Goal: Task Accomplishment & Management: Complete application form

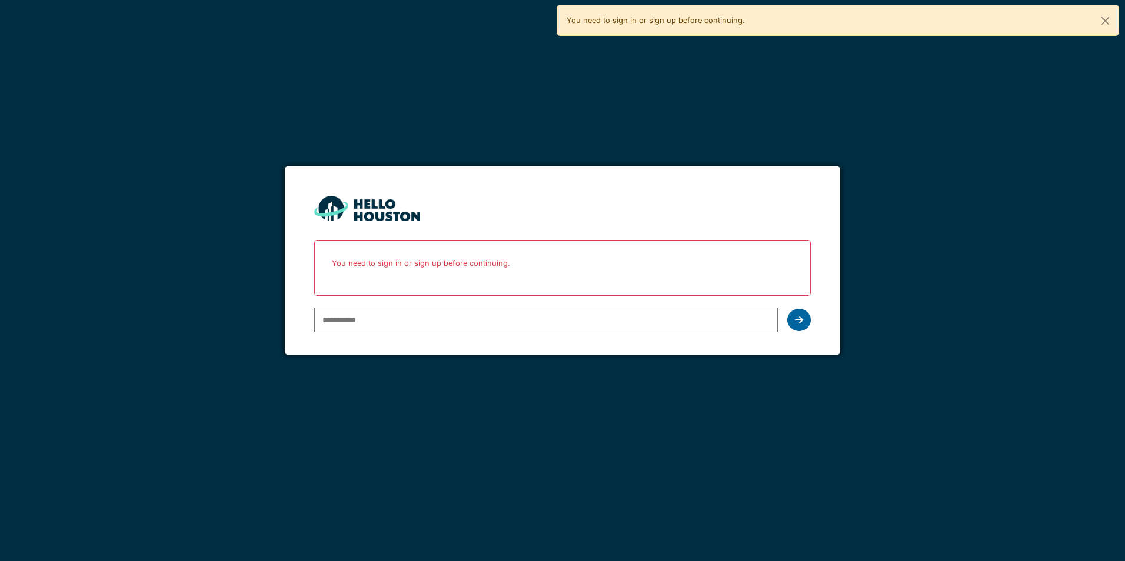
type input "**********"
click at [802, 326] on div at bounding box center [799, 320] width 24 height 22
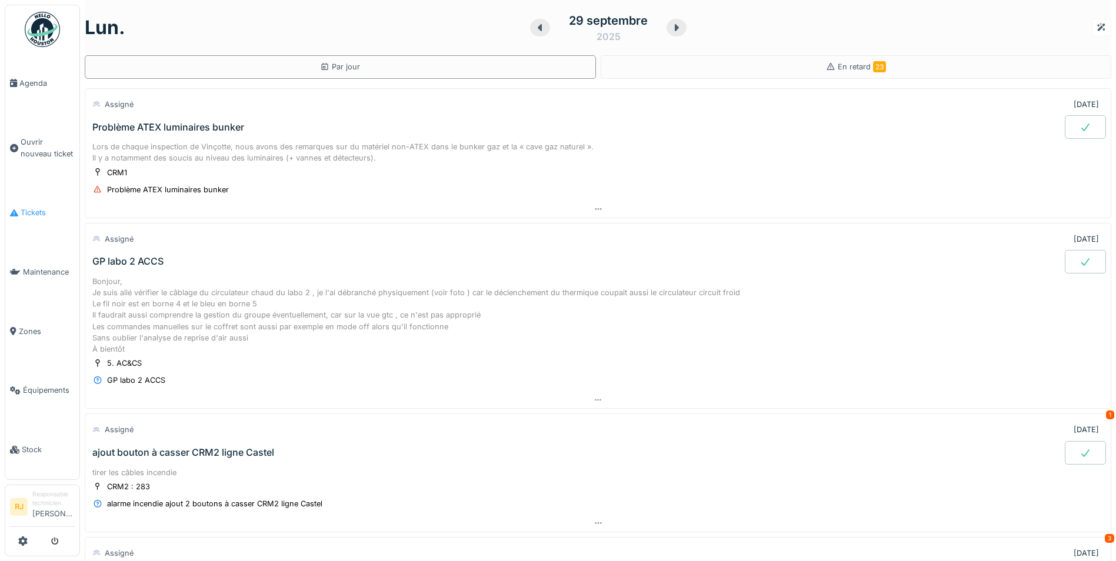
click at [36, 199] on link "Tickets" at bounding box center [42, 213] width 74 height 59
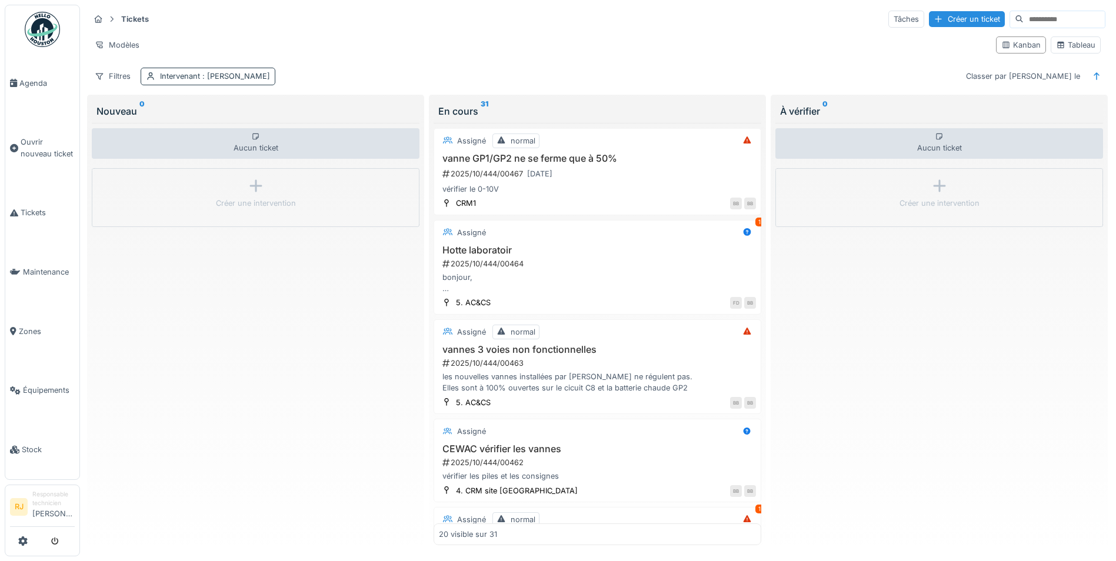
click at [252, 78] on span ": [PERSON_NAME]" at bounding box center [235, 76] width 70 height 9
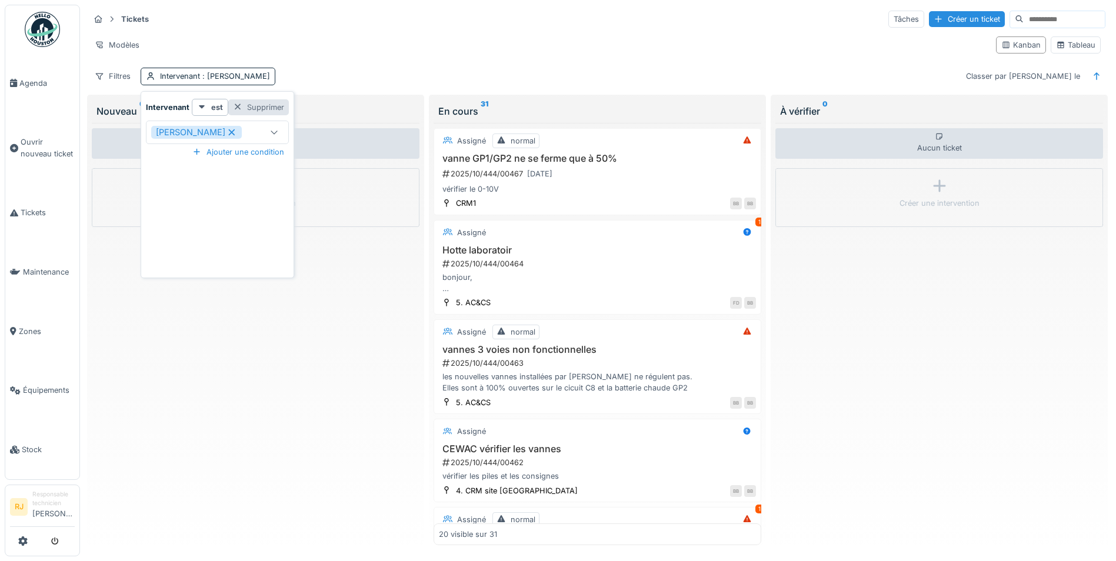
click at [255, 109] on div "Supprimer" at bounding box center [258, 107] width 61 height 16
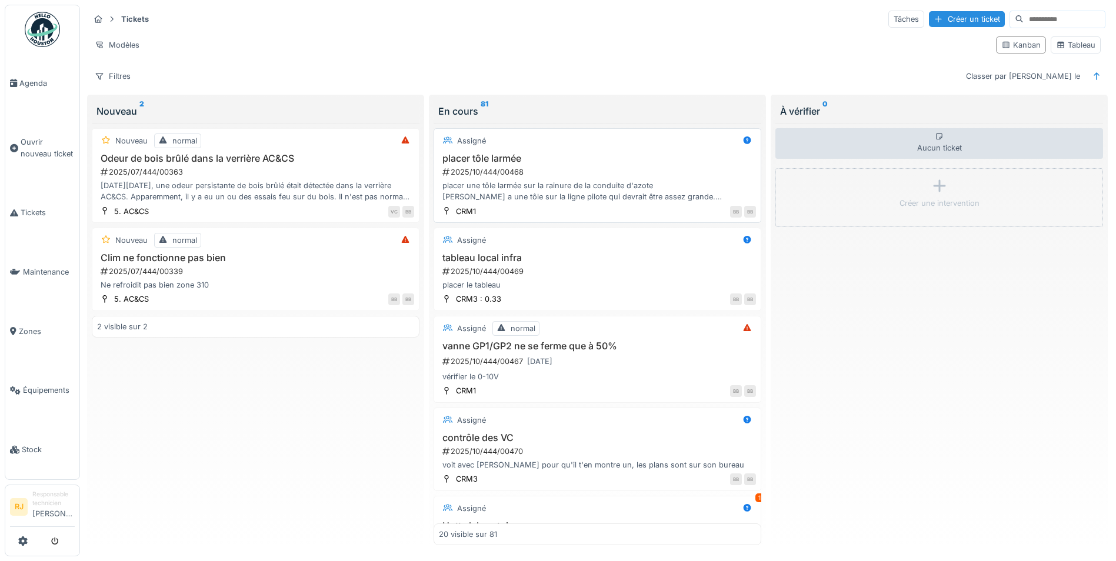
click at [482, 153] on h3 "placer tôle larmée" at bounding box center [597, 158] width 317 height 11
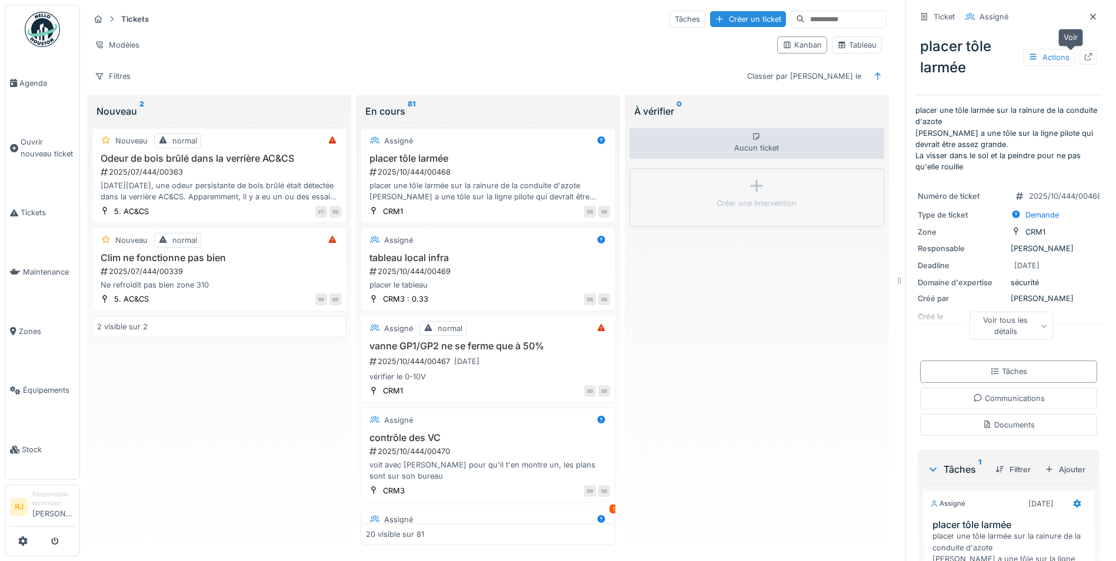
click at [1084, 62] on div at bounding box center [1088, 57] width 9 height 11
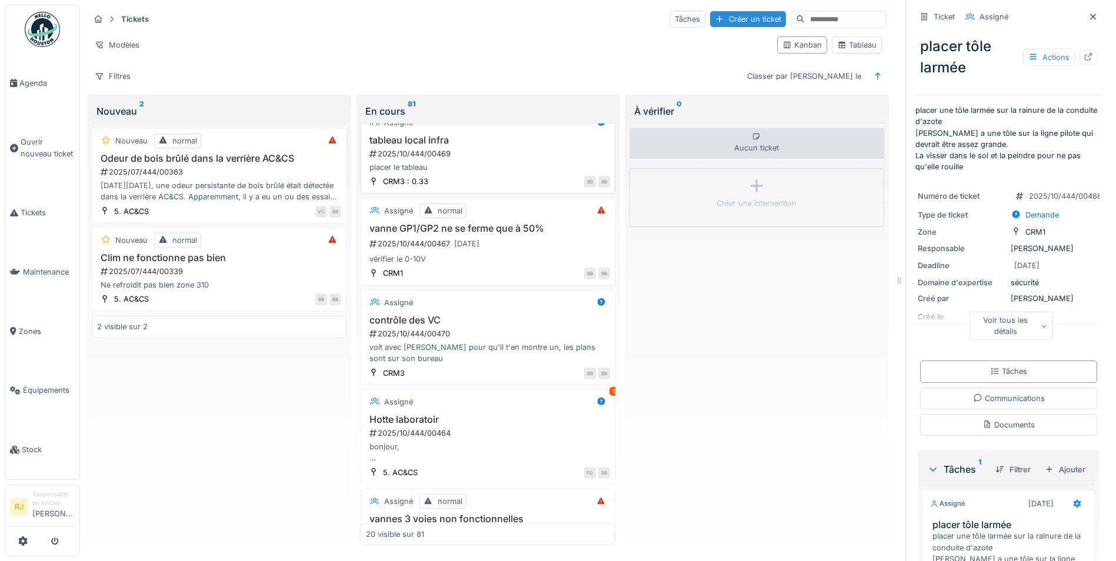
scroll to position [177, 0]
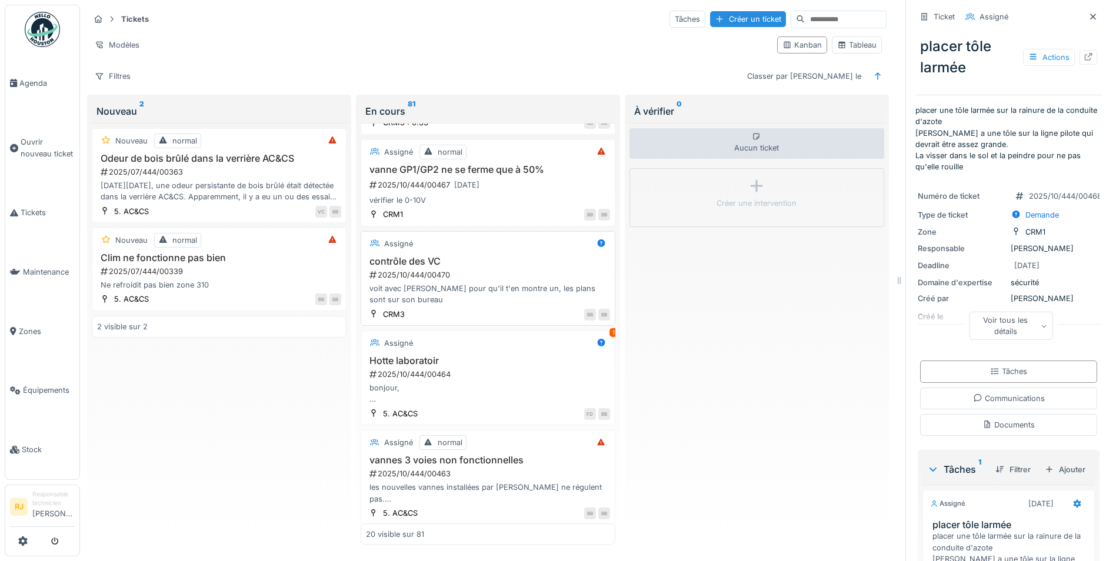
click at [478, 269] on div "2025/10/444/00470" at bounding box center [489, 274] width 242 height 11
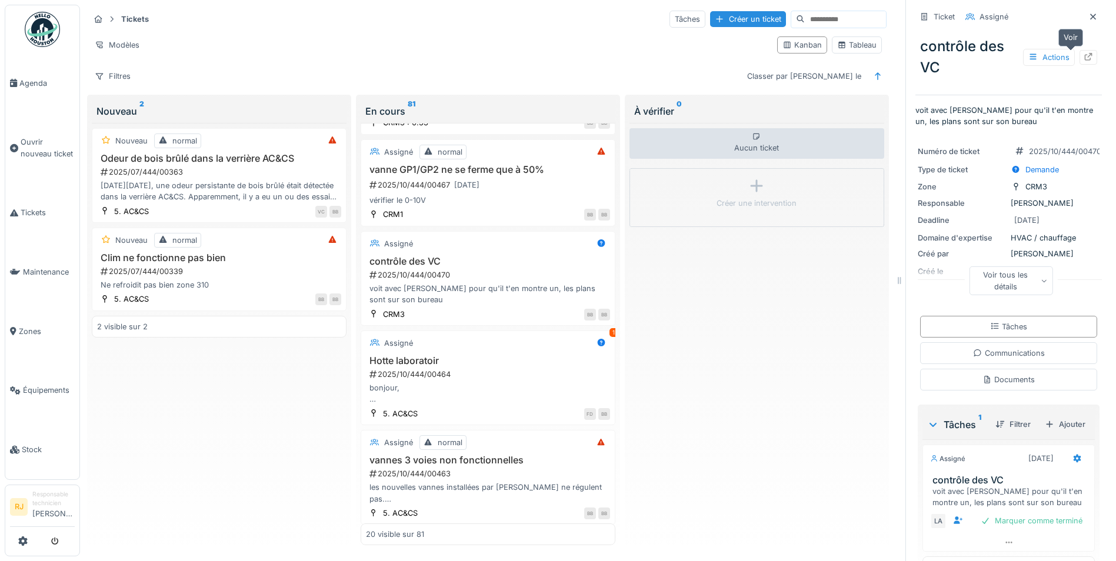
click at [1085, 55] on icon at bounding box center [1089, 57] width 8 height 8
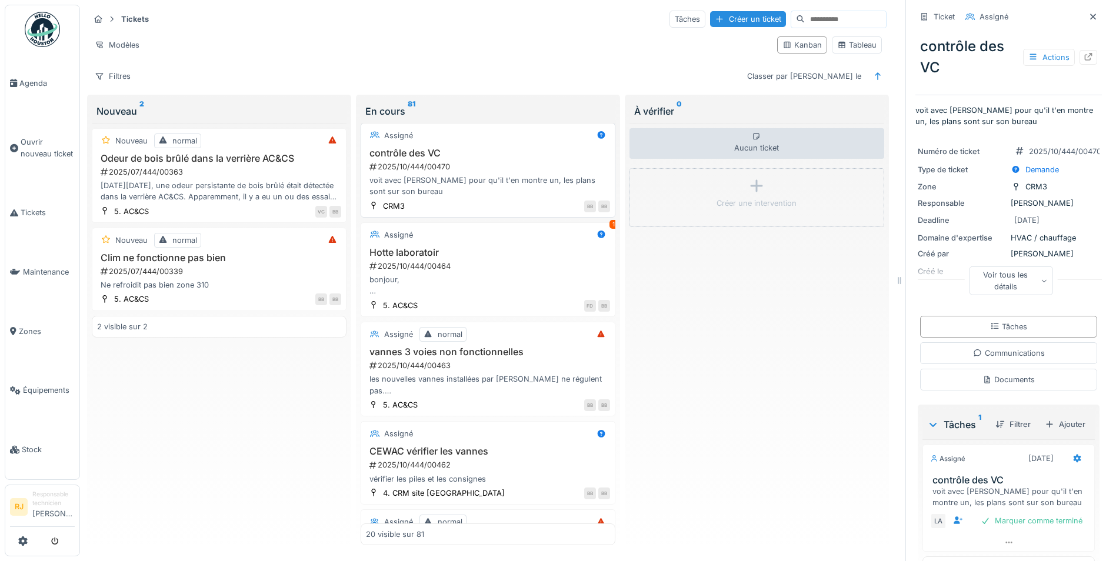
scroll to position [294, 0]
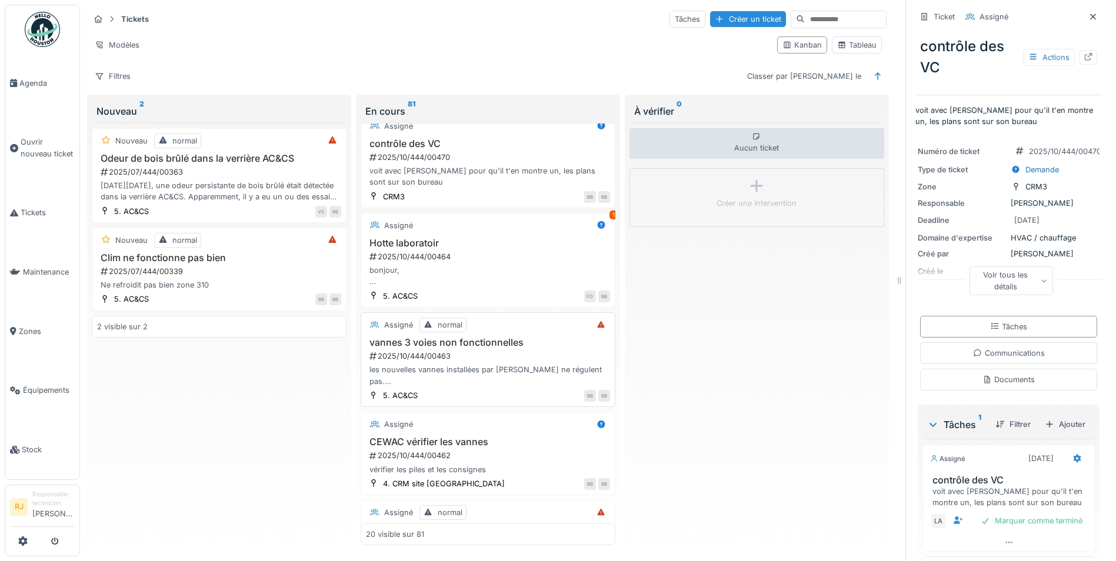
click at [475, 377] on div "les nouvelles vannes installées par Douin ne régulent pas. Elles sont à 100% ou…" at bounding box center [488, 375] width 244 height 22
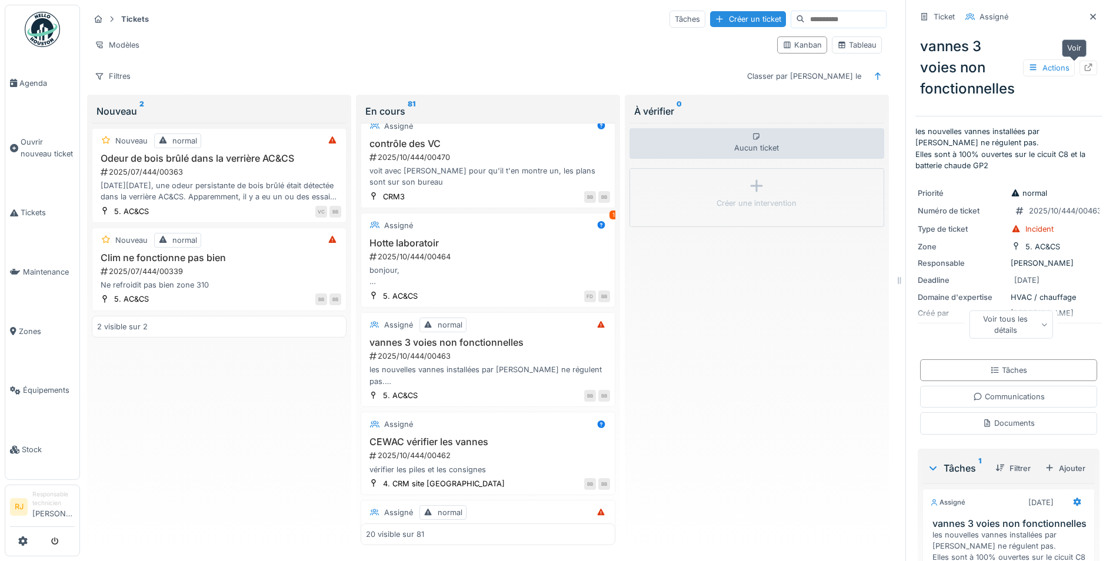
click at [1084, 72] on div at bounding box center [1088, 67] width 9 height 11
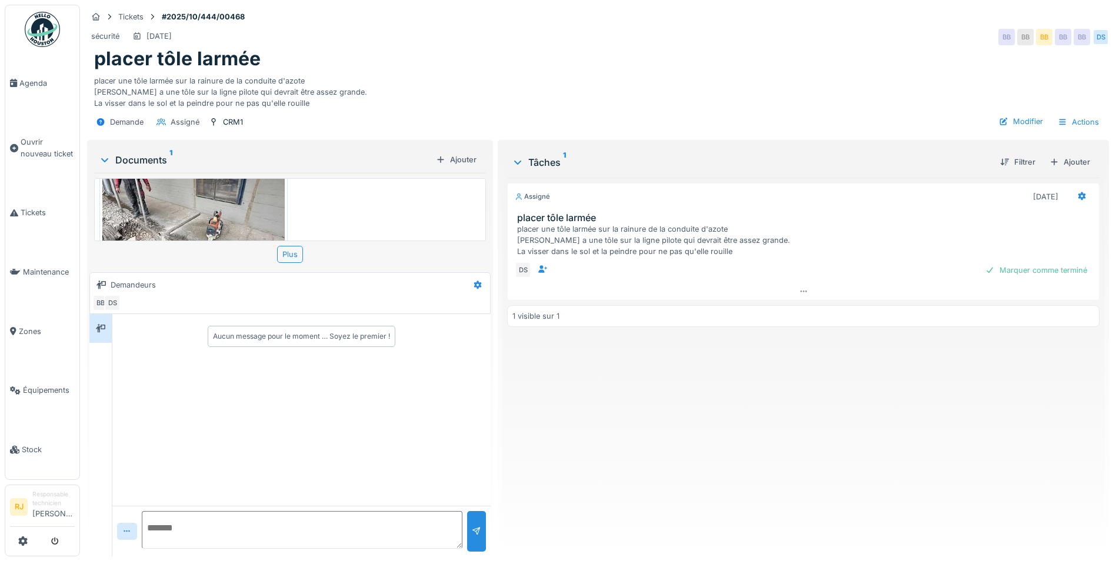
scroll to position [118, 0]
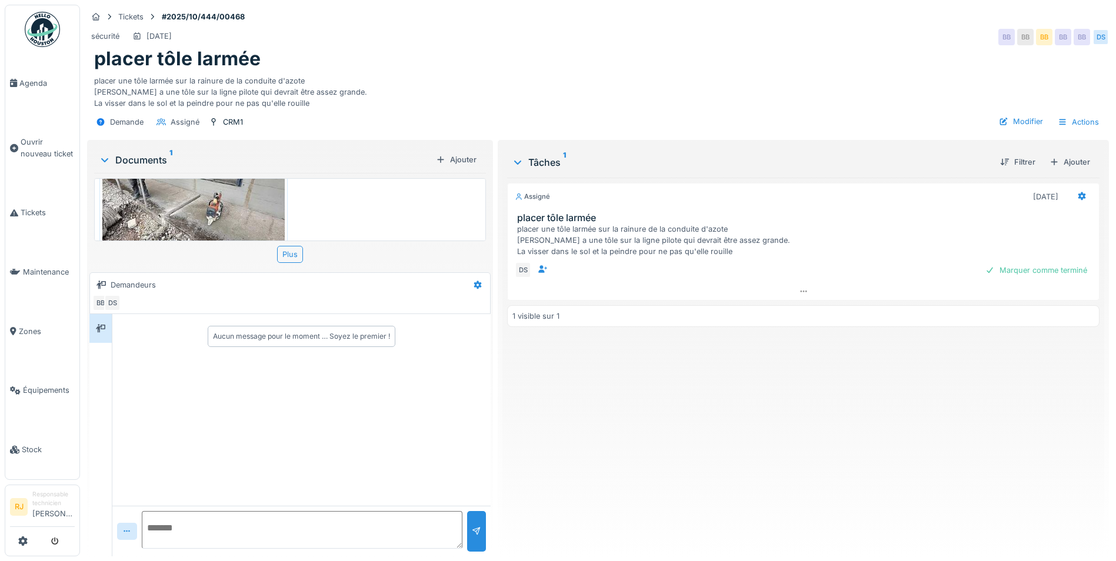
click at [570, 381] on div "Assigné 03/10/2025 placer tôle larmée placer une tôle larmée sur la rainure de …" at bounding box center [803, 362] width 592 height 369
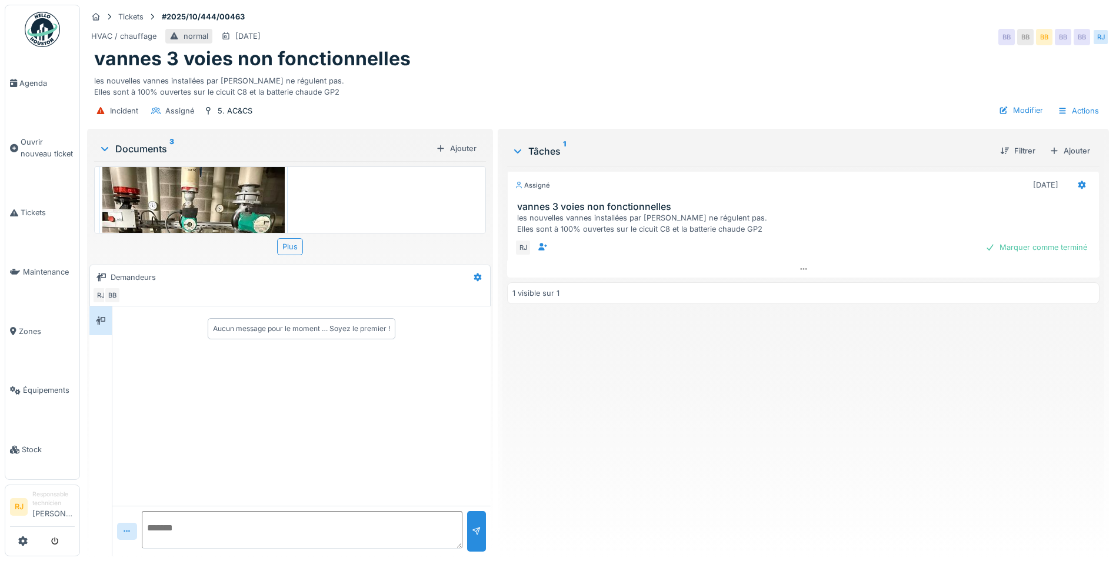
scroll to position [294, 0]
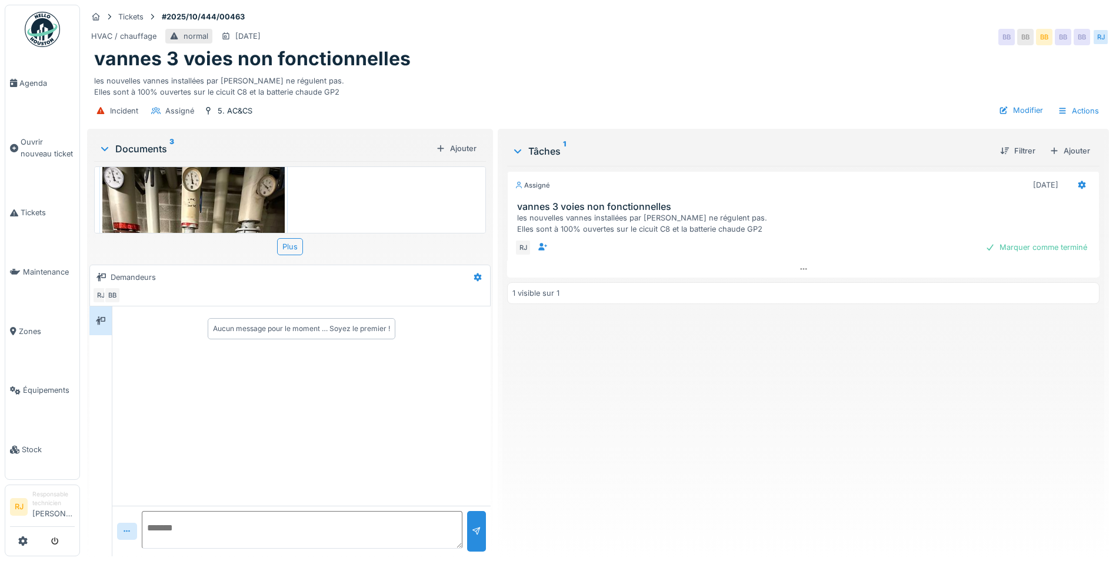
click at [629, 51] on div "vannes 3 voies non fonctionnelles" at bounding box center [598, 59] width 1008 height 22
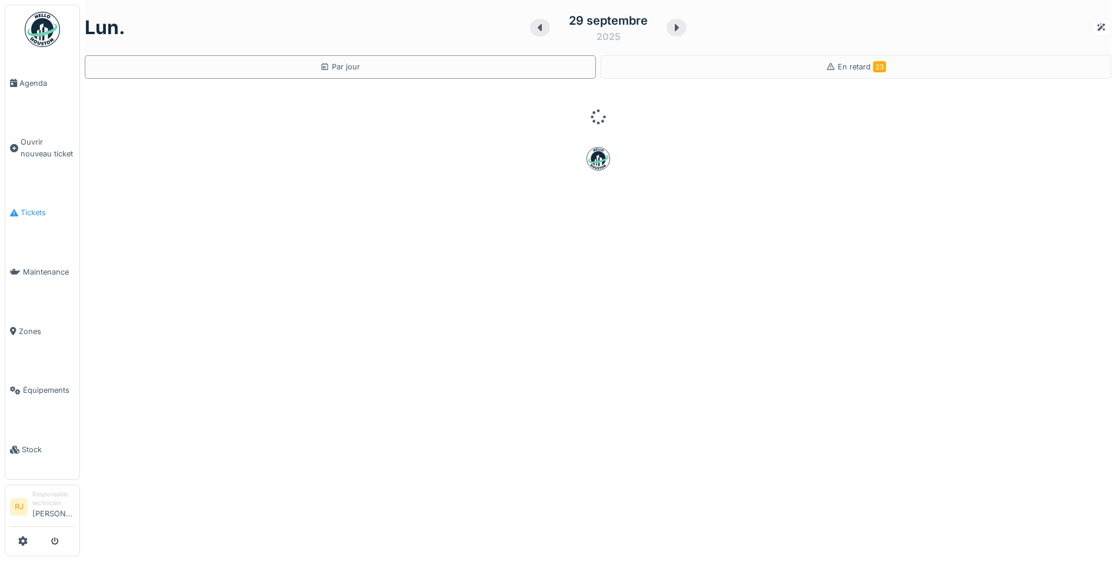
click at [40, 209] on span "Tickets" at bounding box center [48, 212] width 54 height 11
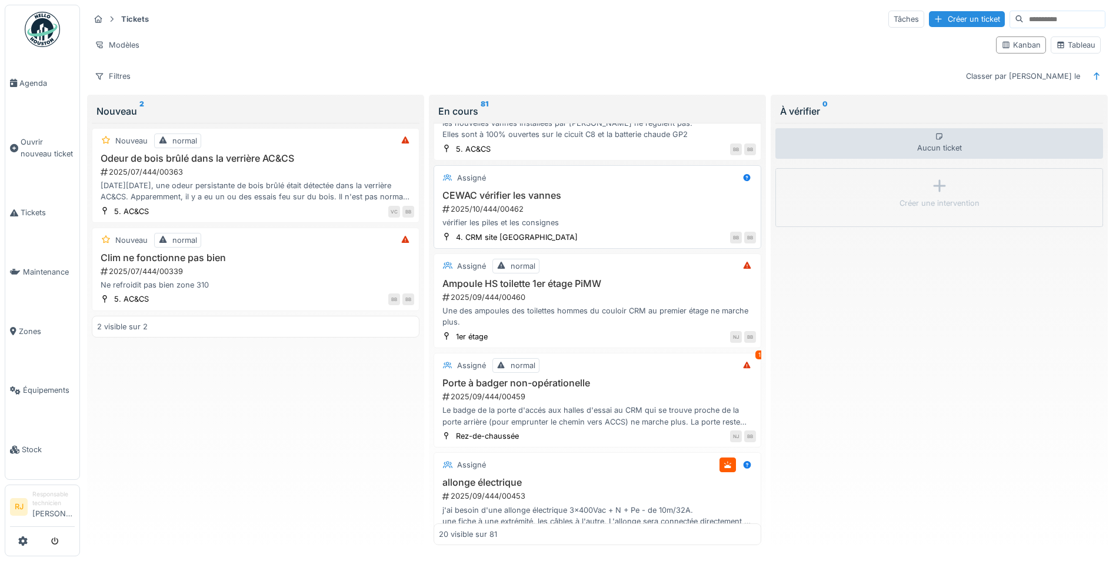
scroll to position [588, 0]
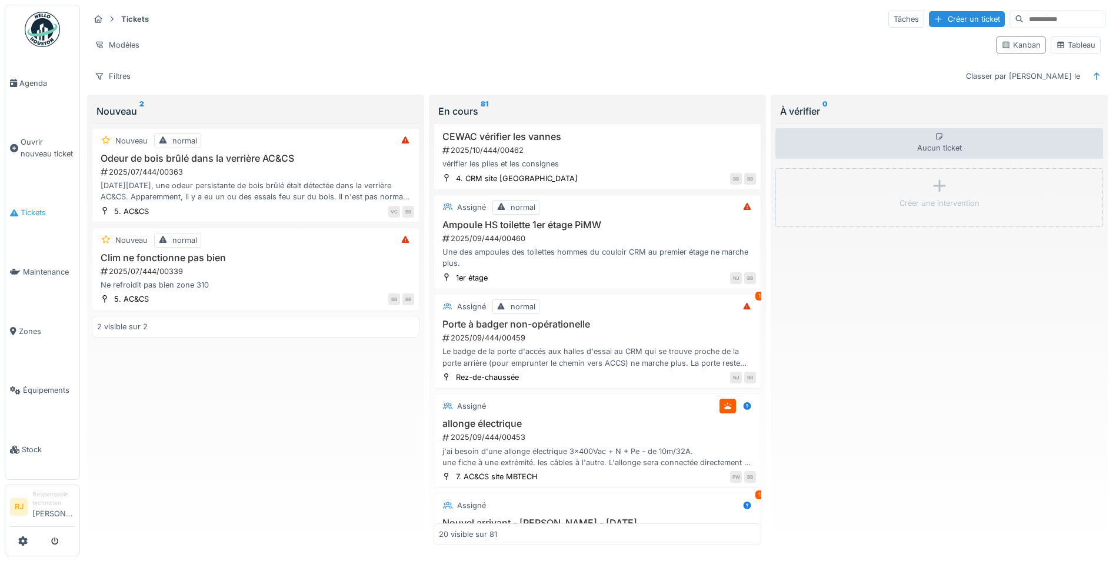
click at [26, 207] on span "Tickets" at bounding box center [48, 212] width 54 height 11
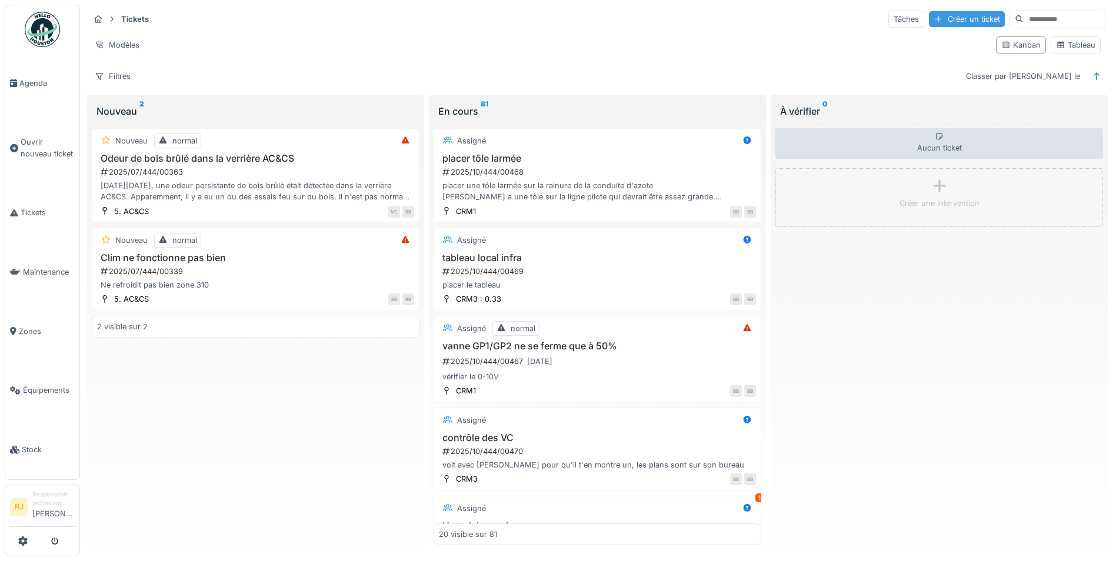
click at [932, 24] on div "Créer un ticket" at bounding box center [967, 19] width 76 height 16
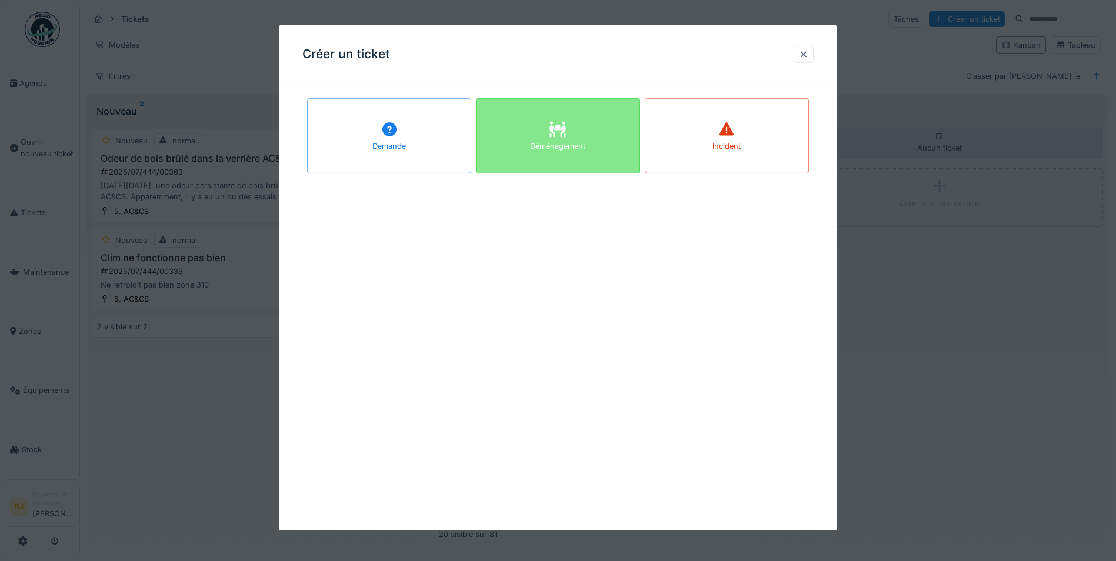
click at [594, 118] on div "Déménagement" at bounding box center [558, 135] width 164 height 75
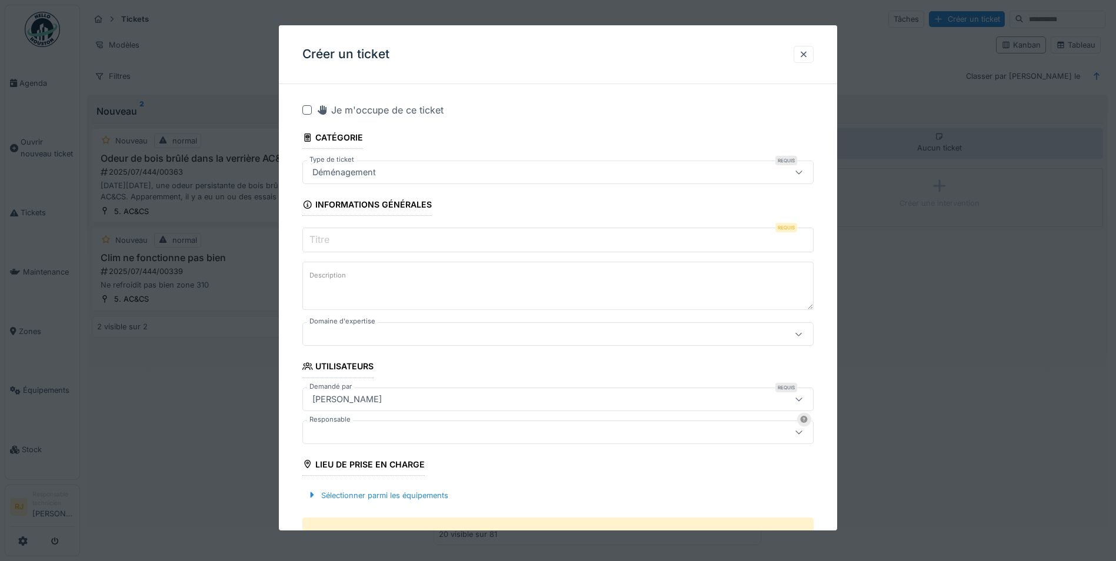
click at [401, 233] on input "Titre" at bounding box center [557, 240] width 511 height 25
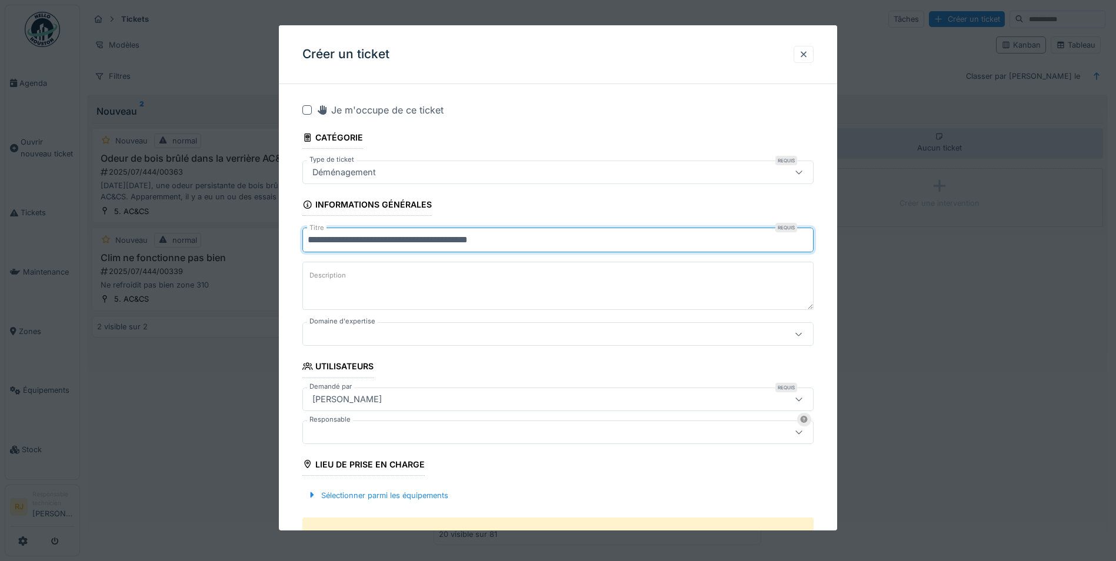
type input "**********"
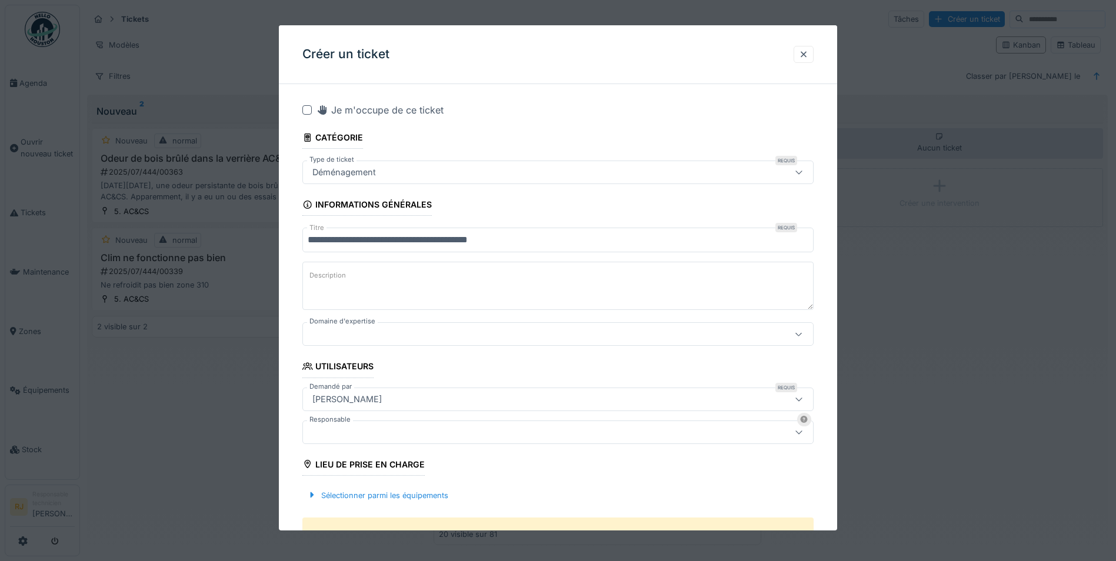
click at [419, 274] on textarea "Description" at bounding box center [557, 286] width 511 height 48
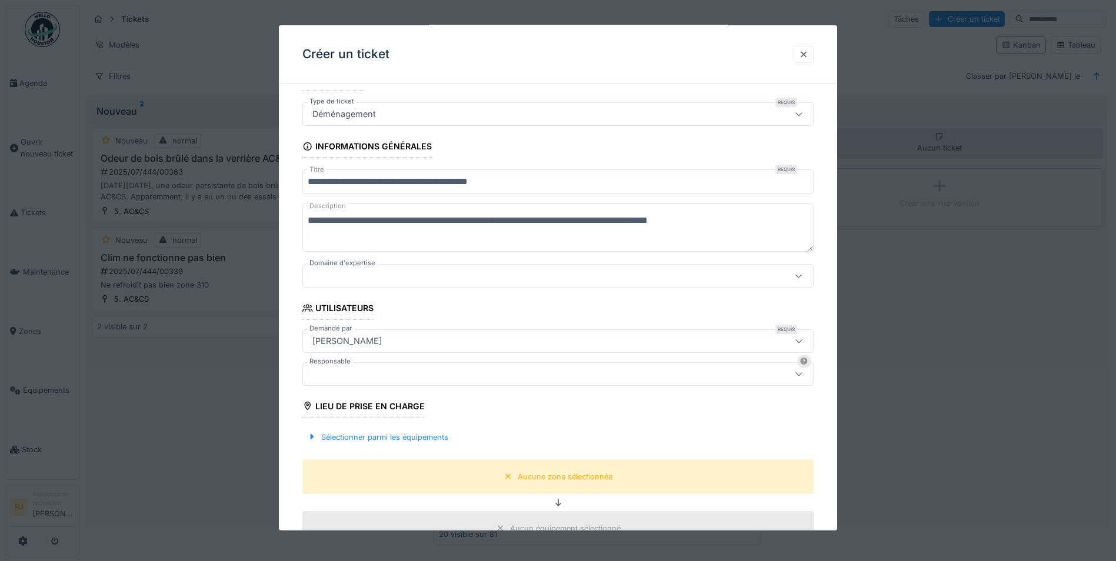
scroll to position [59, 0]
type textarea "**********"
click at [404, 344] on div "[PERSON_NAME]" at bounding box center [528, 340] width 441 height 13
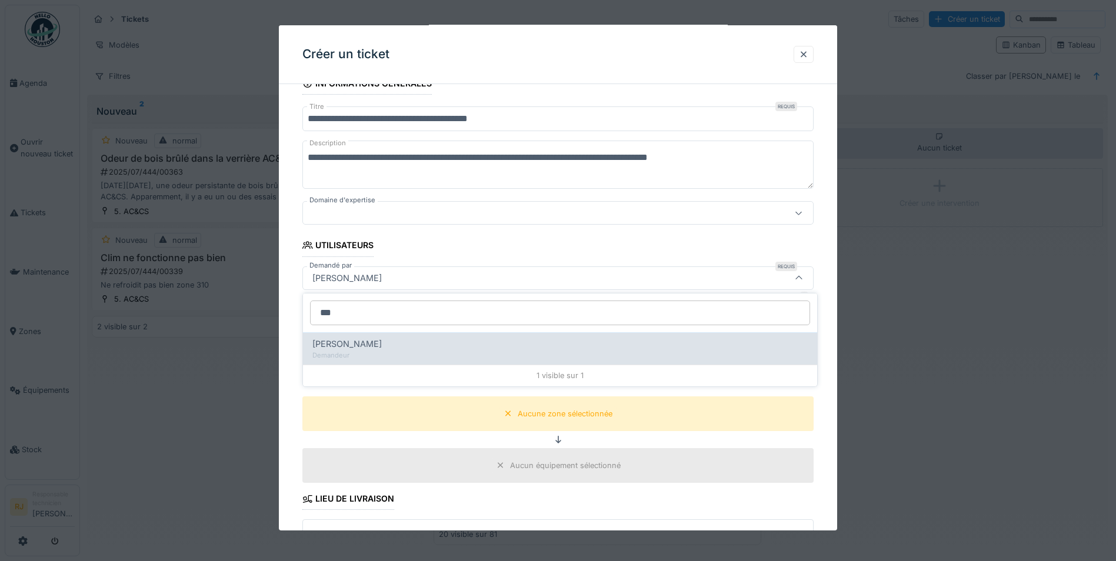
type input "***"
click at [380, 342] on div "Aline Jacobs" at bounding box center [559, 344] width 495 height 13
type input "*****"
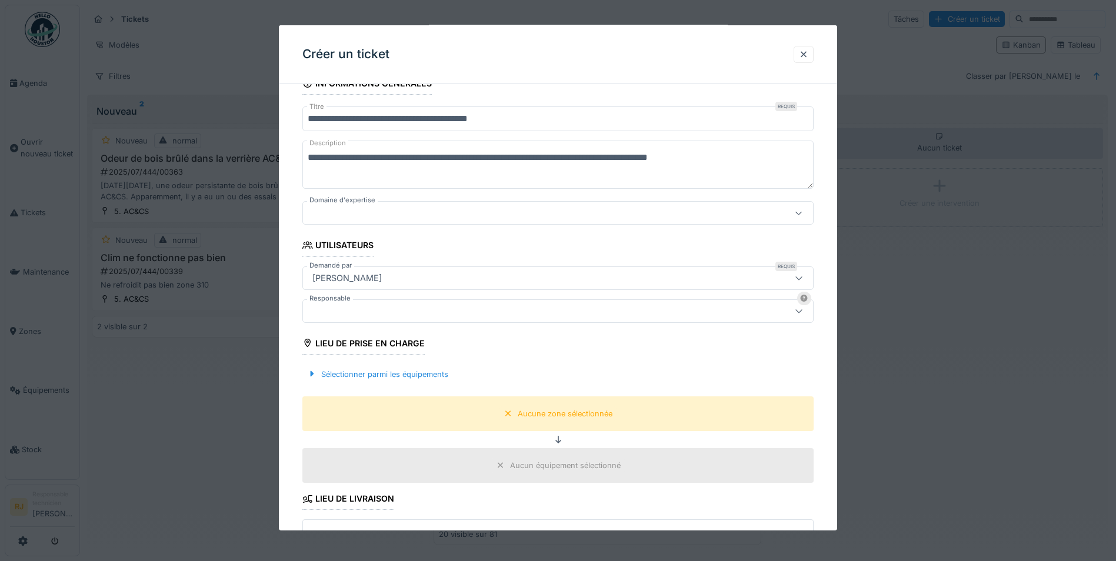
click at [332, 312] on div at bounding box center [528, 310] width 441 height 13
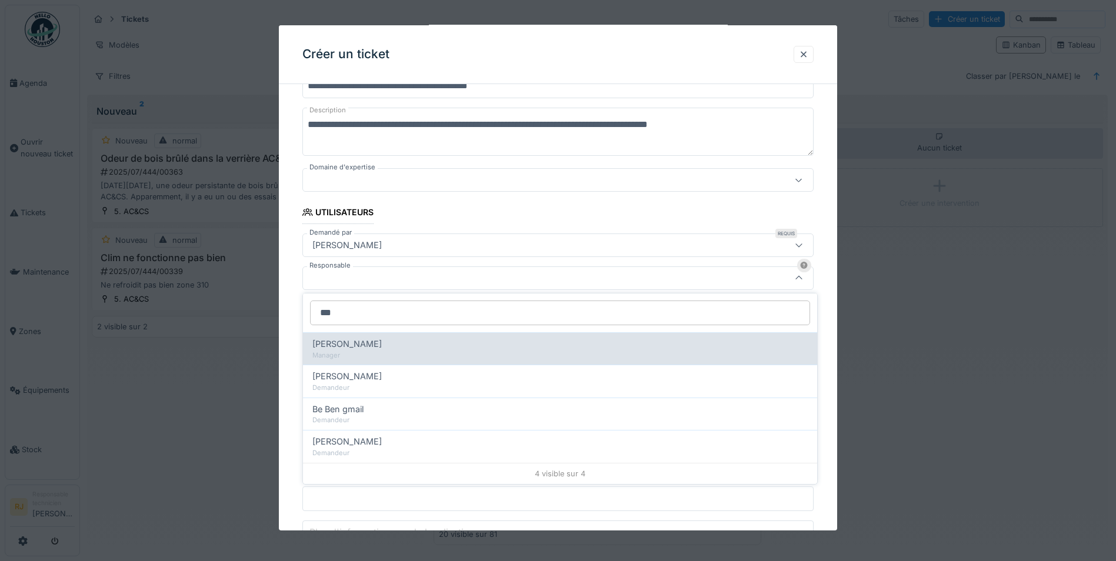
type input "***"
click at [341, 343] on span "Benoit Benecchi" at bounding box center [346, 344] width 69 height 13
type input "*****"
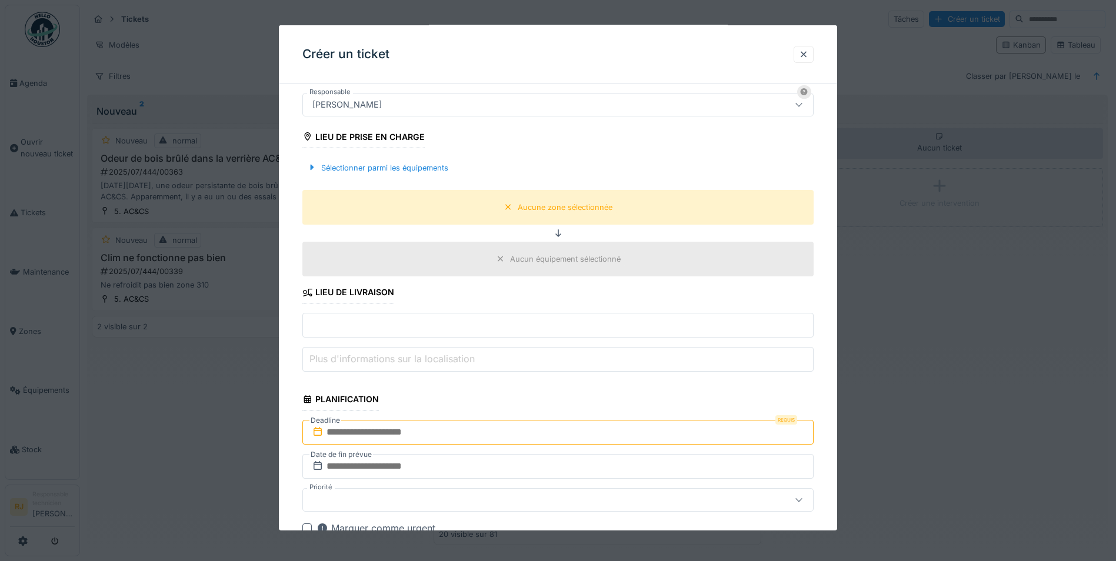
scroll to position [331, 0]
click at [409, 320] on input "text" at bounding box center [557, 322] width 511 height 25
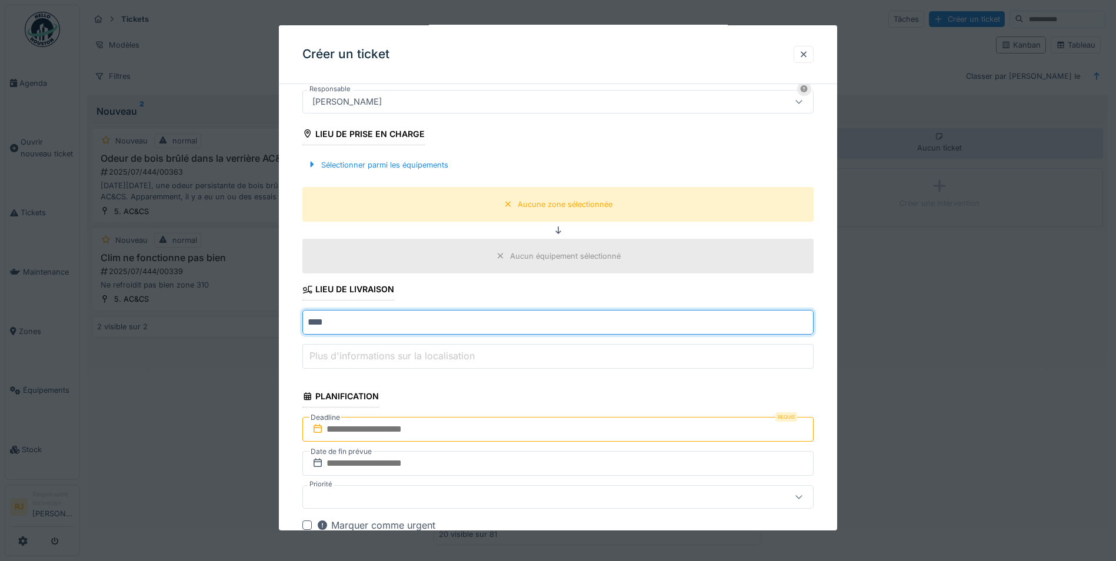
type input "****"
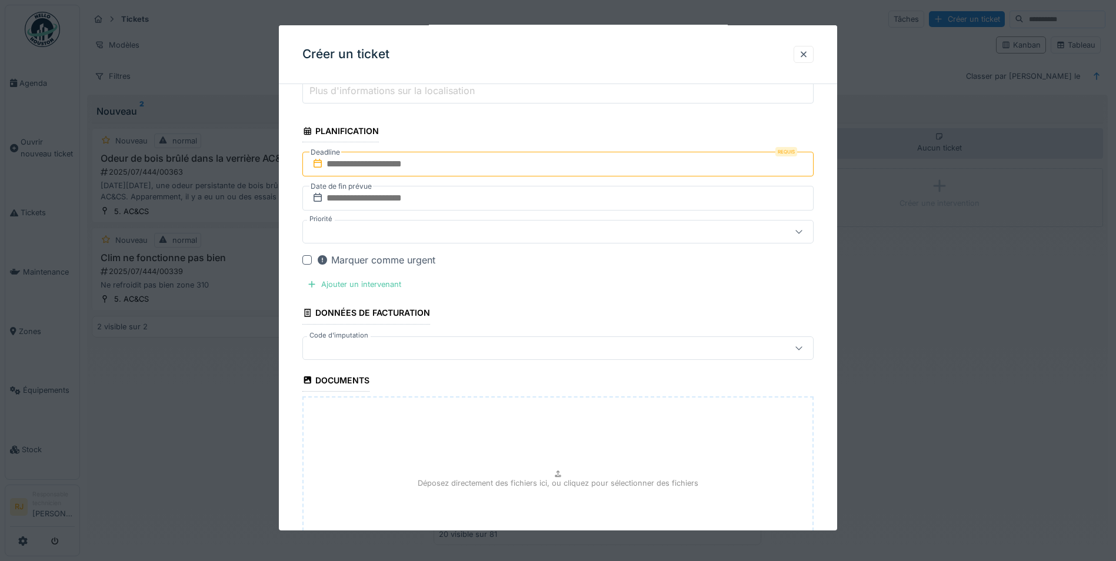
scroll to position [480, 0]
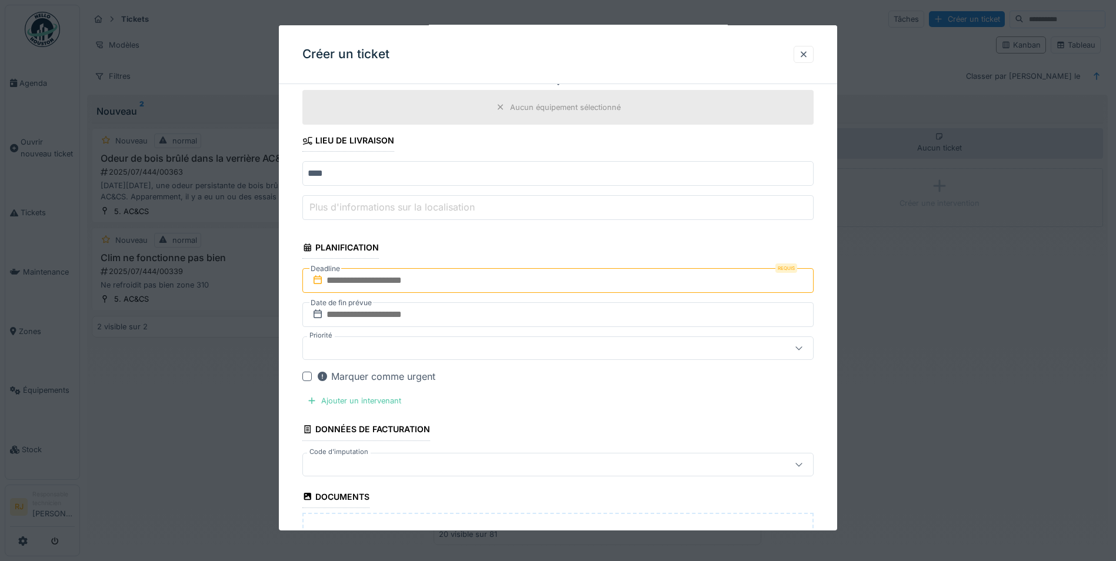
click at [388, 287] on input "text" at bounding box center [557, 280] width 511 height 25
click at [619, 308] on span "Next Month" at bounding box center [619, 309] width 0 height 14
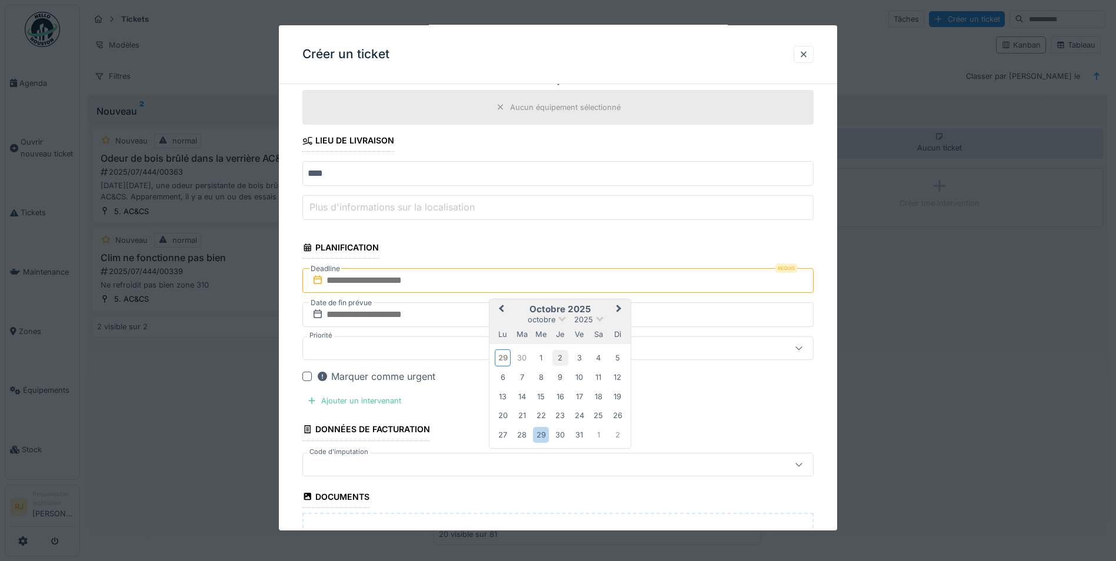
click at [564, 360] on div "2" at bounding box center [560, 358] width 16 height 16
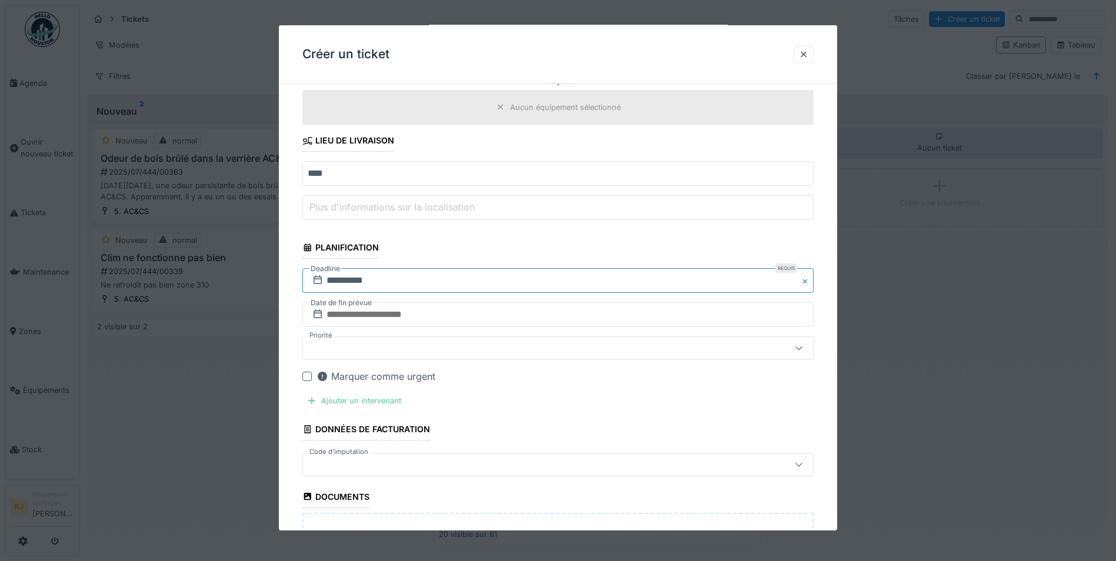
click at [341, 281] on input "**********" at bounding box center [557, 280] width 511 height 25
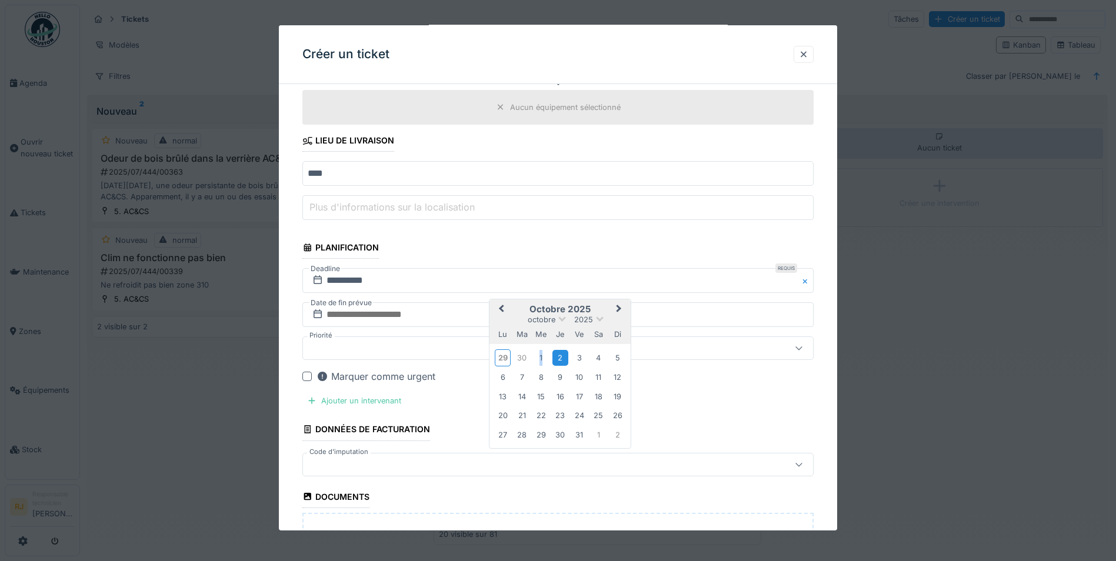
drag, startPoint x: 537, startPoint y: 357, endPoint x: 556, endPoint y: 357, distance: 18.8
click at [556, 357] on div "29 30 1 2 3 4 5" at bounding box center [561, 358] width 134 height 20
click at [556, 357] on div "2" at bounding box center [560, 358] width 16 height 16
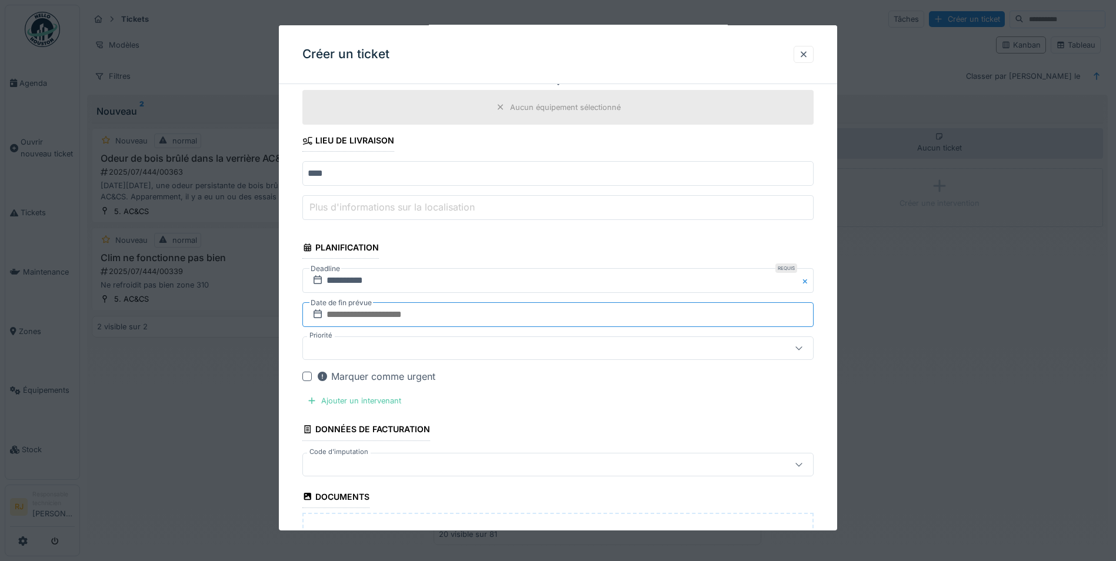
click at [336, 312] on input "text" at bounding box center [557, 314] width 511 height 25
click at [619, 341] on span "Next Month" at bounding box center [619, 344] width 0 height 14
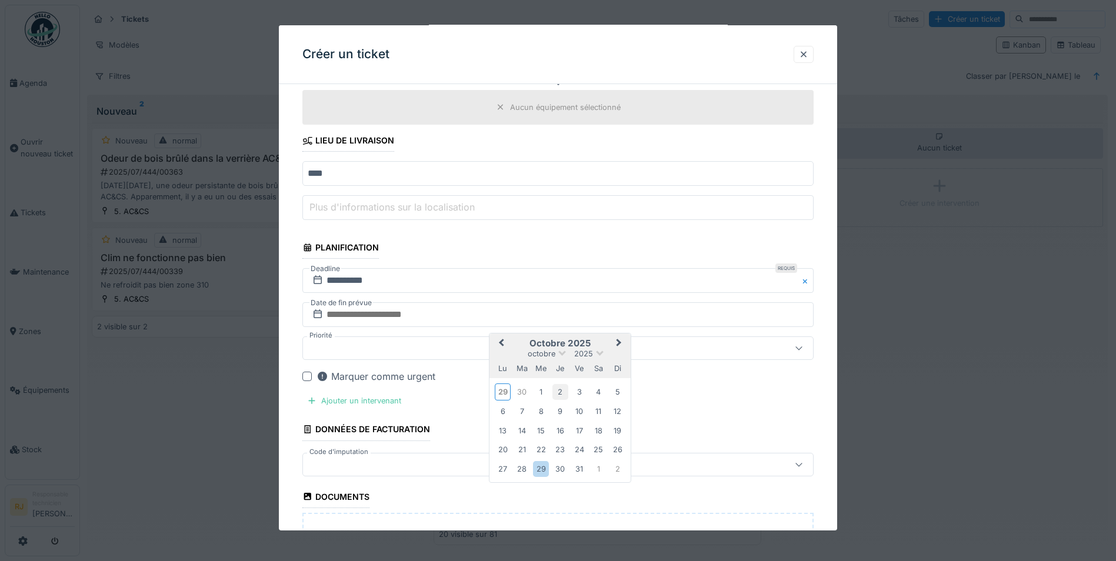
click at [561, 392] on div "2" at bounding box center [560, 392] width 16 height 16
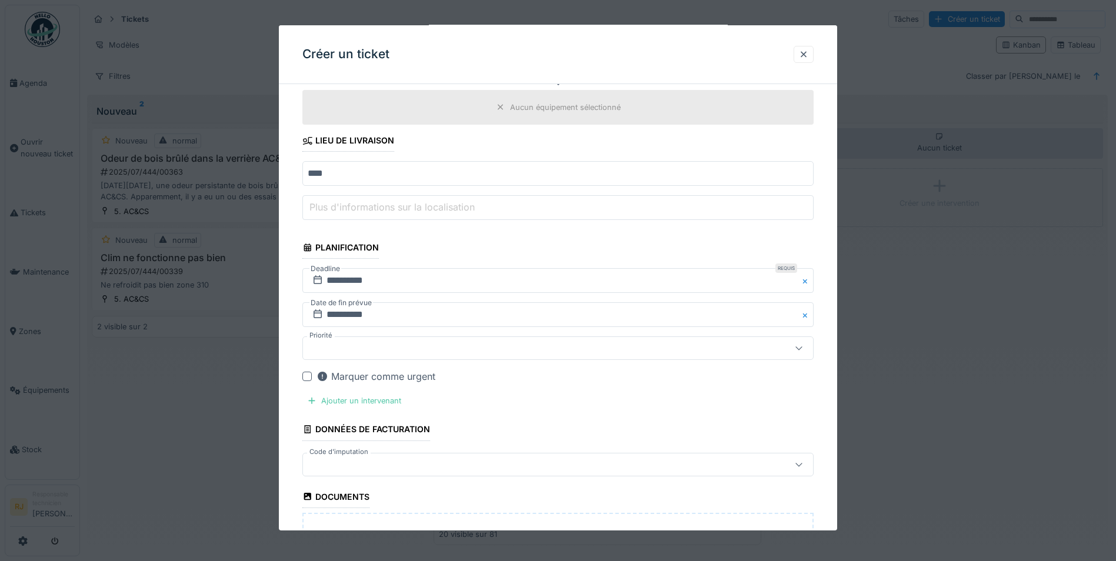
click at [367, 348] on div at bounding box center [528, 348] width 441 height 13
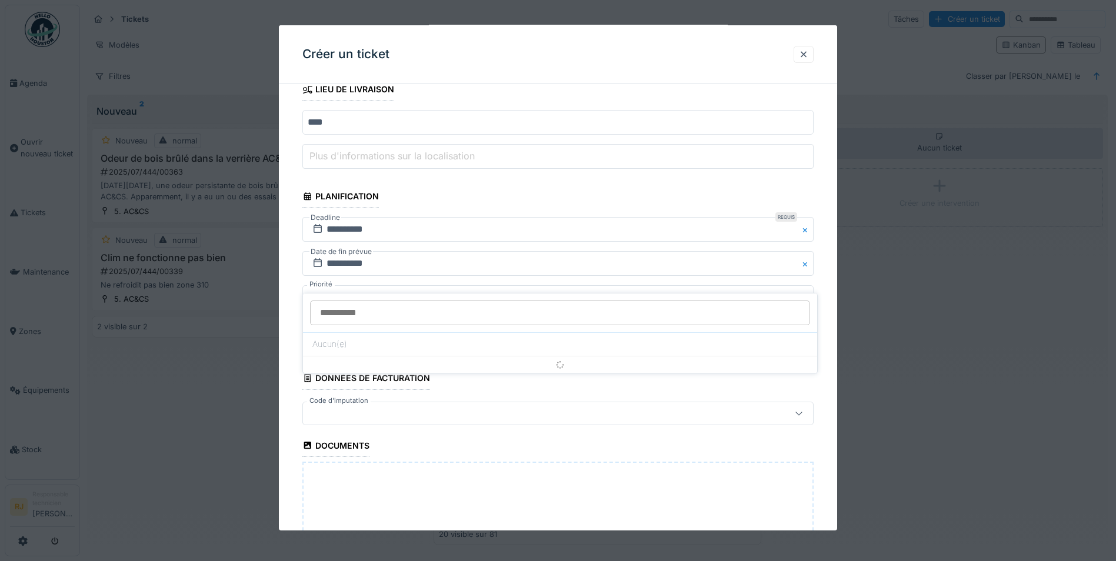
scroll to position [550, 0]
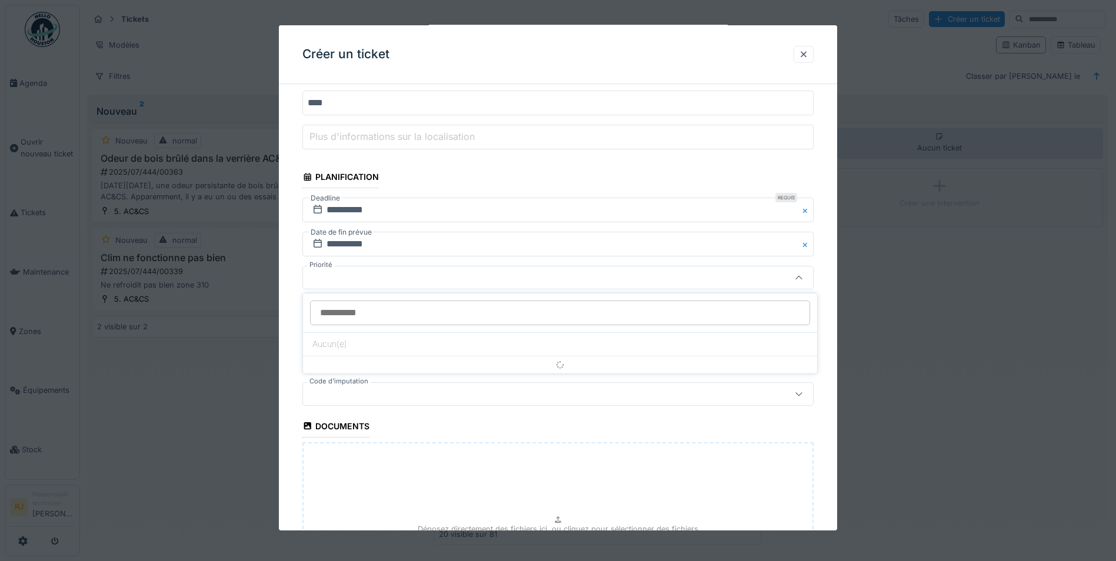
click at [348, 285] on div at bounding box center [557, 278] width 511 height 24
click at [308, 304] on div at bounding box center [306, 305] width 9 height 9
click at [338, 329] on div "Ajouter un intervenant" at bounding box center [354, 330] width 104 height 16
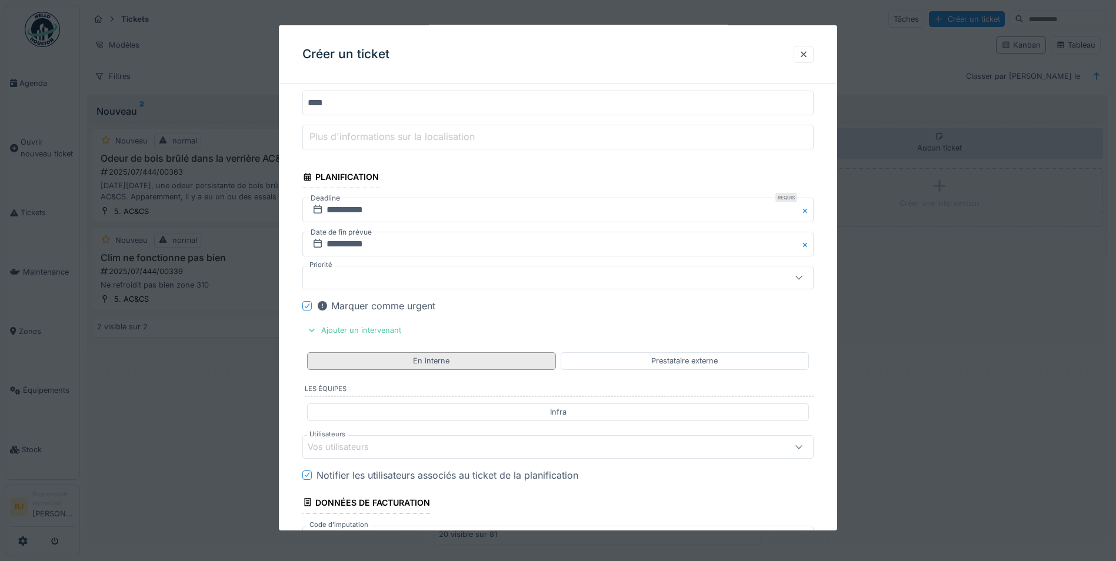
click at [420, 359] on div "En interne" at bounding box center [431, 360] width 36 height 11
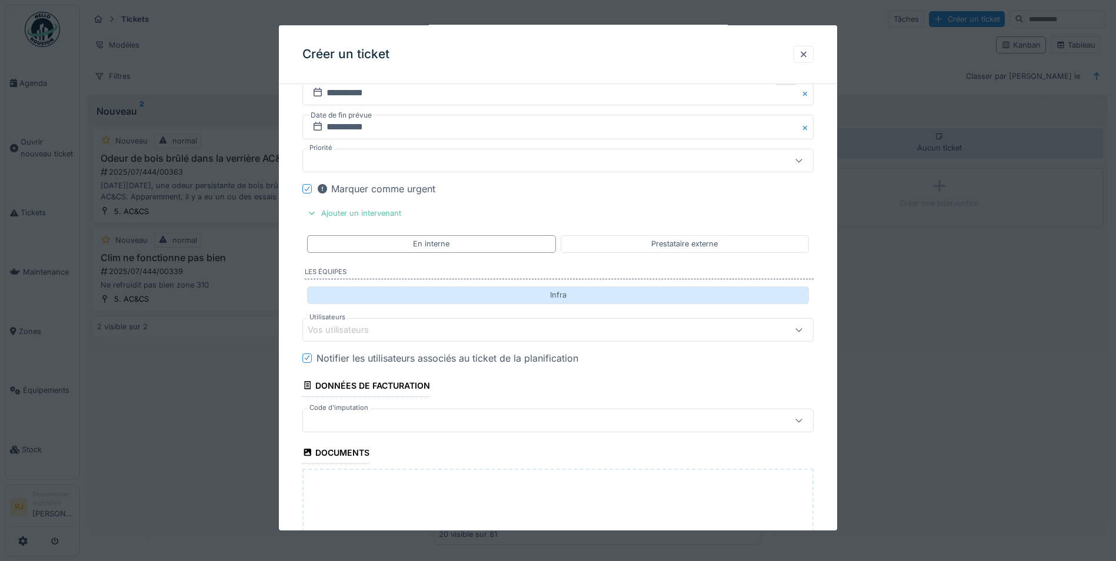
scroll to position [668, 0]
click at [476, 289] on div "Infra" at bounding box center [558, 294] width 502 height 17
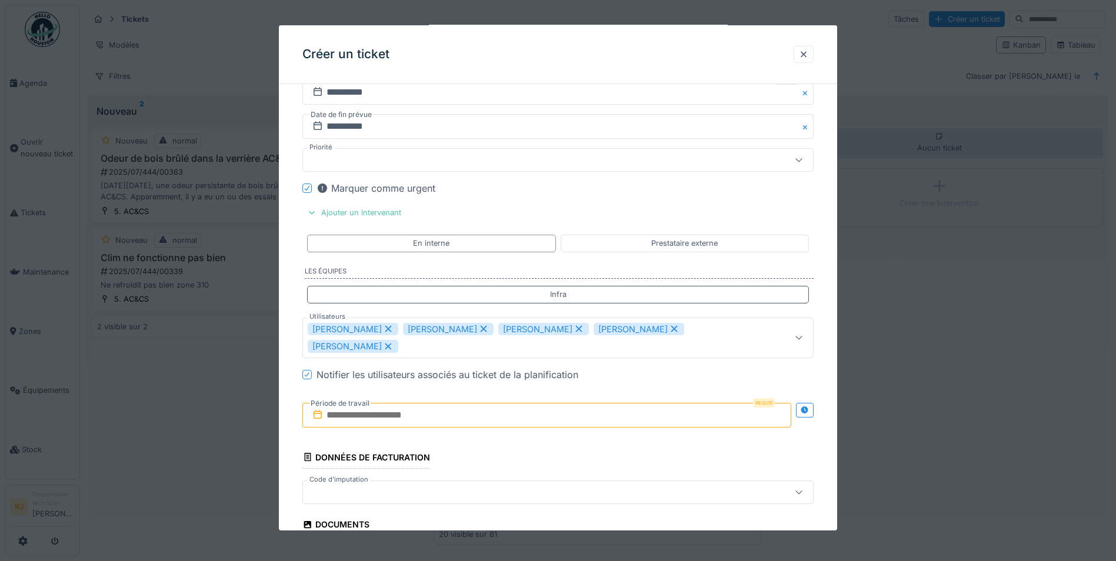
click at [478, 328] on icon at bounding box center [483, 329] width 11 height 8
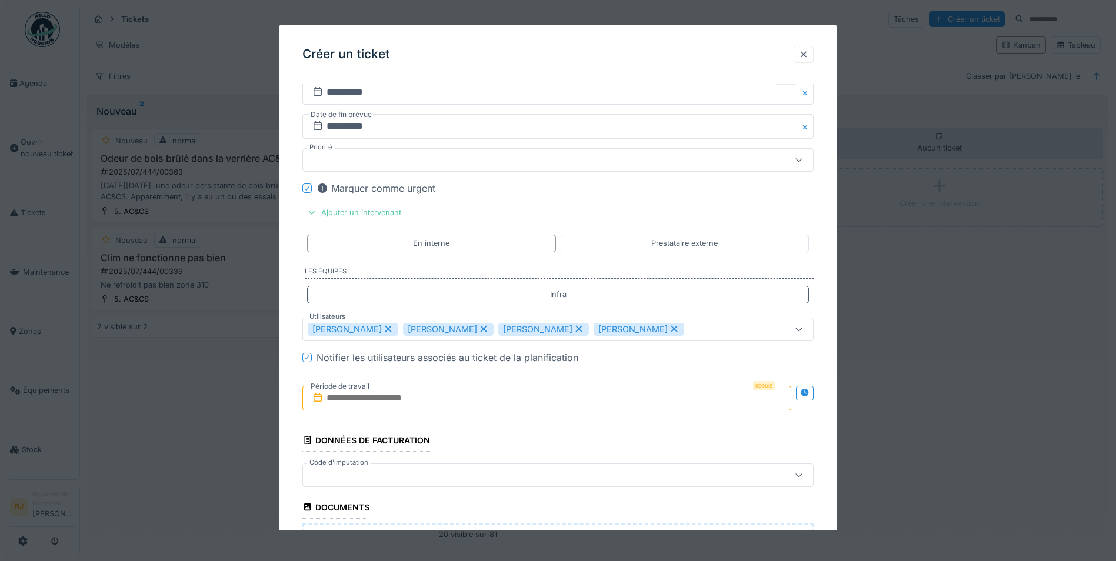
click at [481, 331] on icon at bounding box center [484, 329] width 6 height 6
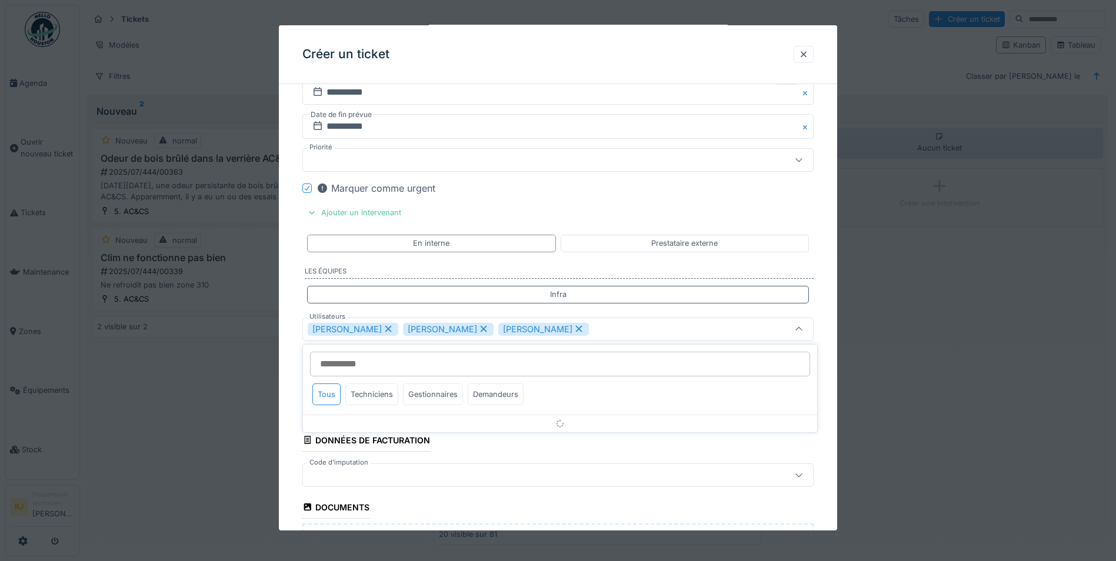
scroll to position [719, 0]
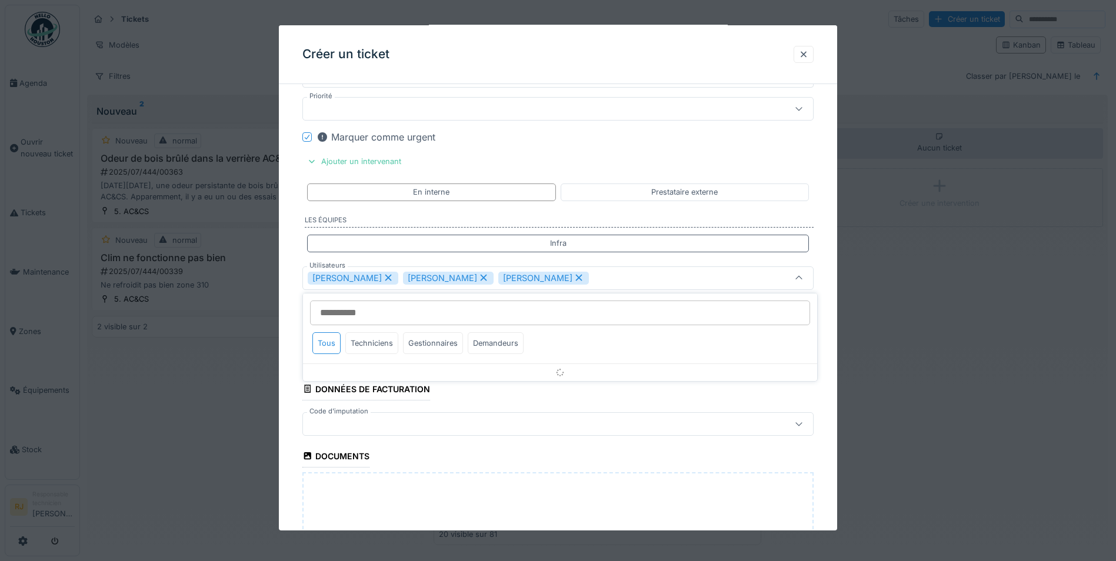
click at [478, 279] on icon at bounding box center [483, 278] width 11 height 8
click at [481, 278] on icon at bounding box center [484, 278] width 6 height 6
type input "*****"
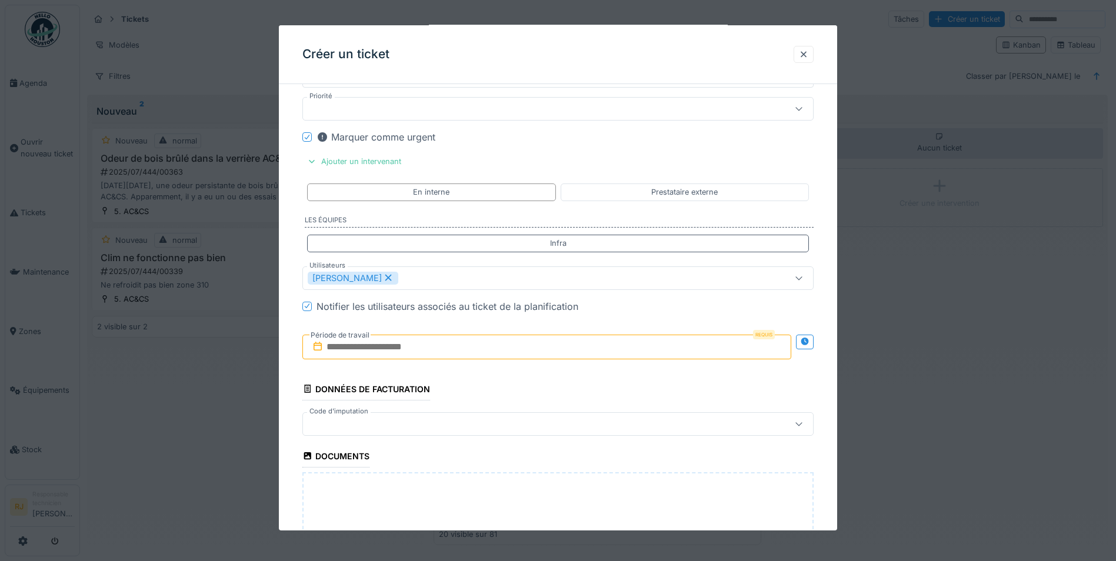
click at [418, 279] on div "[PERSON_NAME]" at bounding box center [528, 277] width 441 height 13
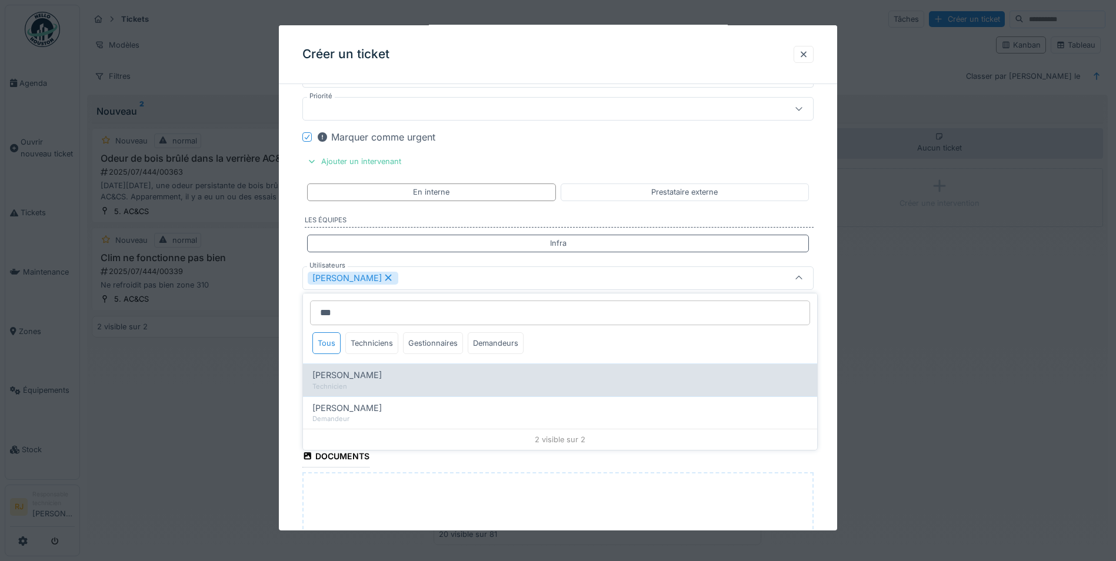
type input "***"
click at [369, 367] on div "Leonardo Alaimo Technicien" at bounding box center [560, 380] width 514 height 32
type input "**********"
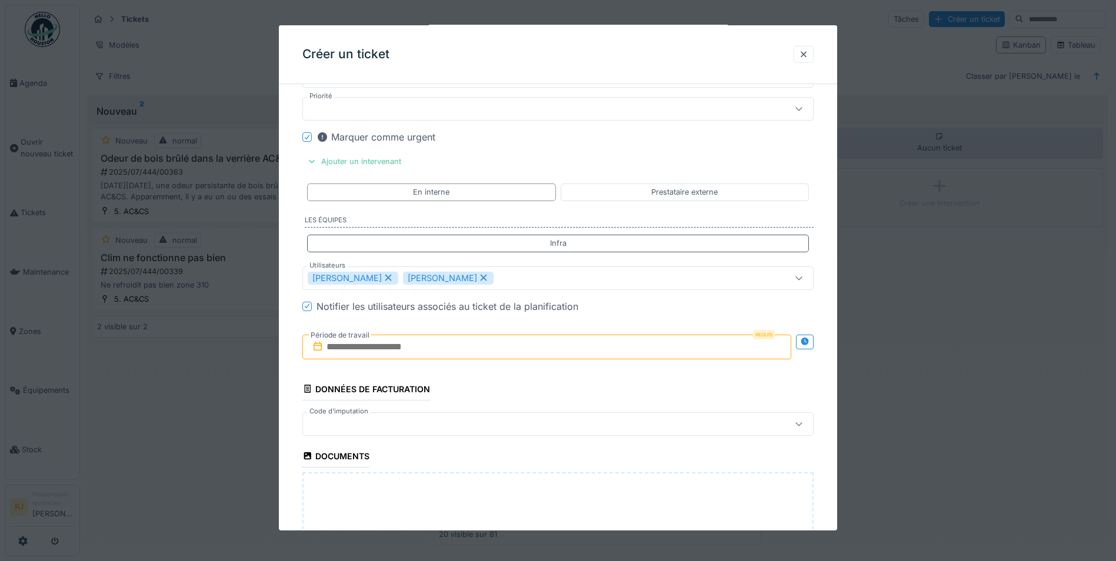
click at [580, 262] on fieldset "**********" at bounding box center [557, 38] width 511 height 1327
click at [411, 341] on input "text" at bounding box center [546, 346] width 489 height 25
click at [608, 376] on span "Next Month" at bounding box center [608, 375] width 0 height 14
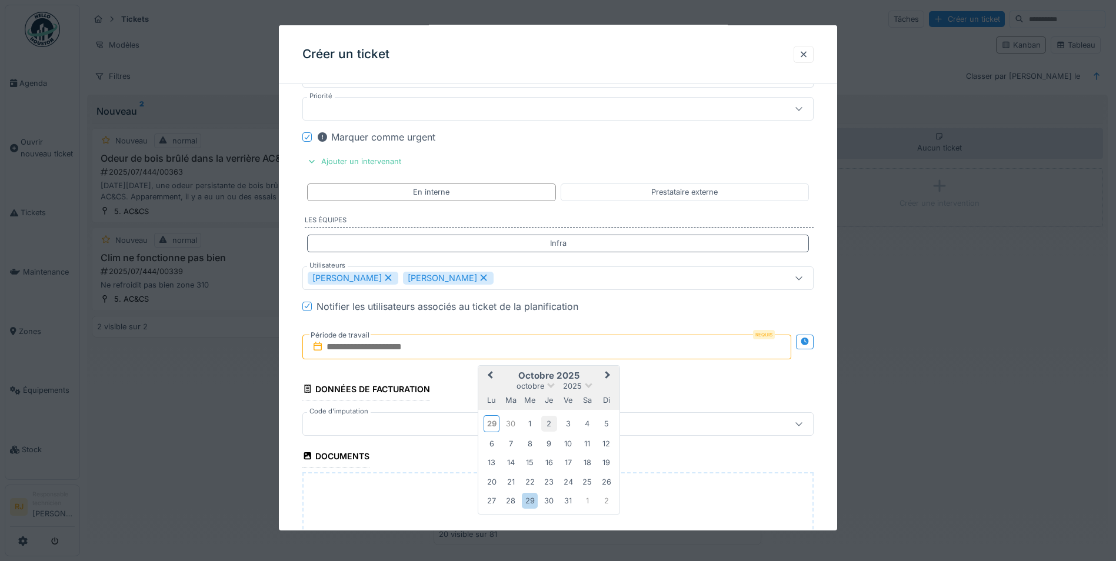
drag, startPoint x: 532, startPoint y: 425, endPoint x: 545, endPoint y: 421, distance: 13.4
click at [545, 421] on div "29 30 1 2 3 4 5" at bounding box center [549, 424] width 134 height 20
click at [526, 424] on div "1" at bounding box center [530, 424] width 16 height 16
click at [550, 424] on div "2" at bounding box center [549, 424] width 16 height 16
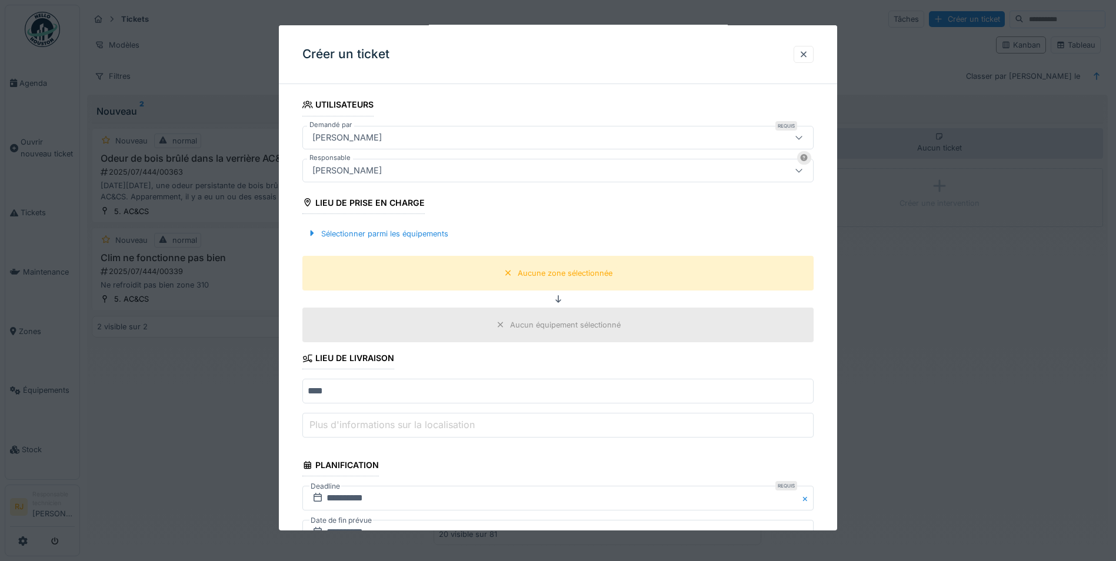
scroll to position [294, 0]
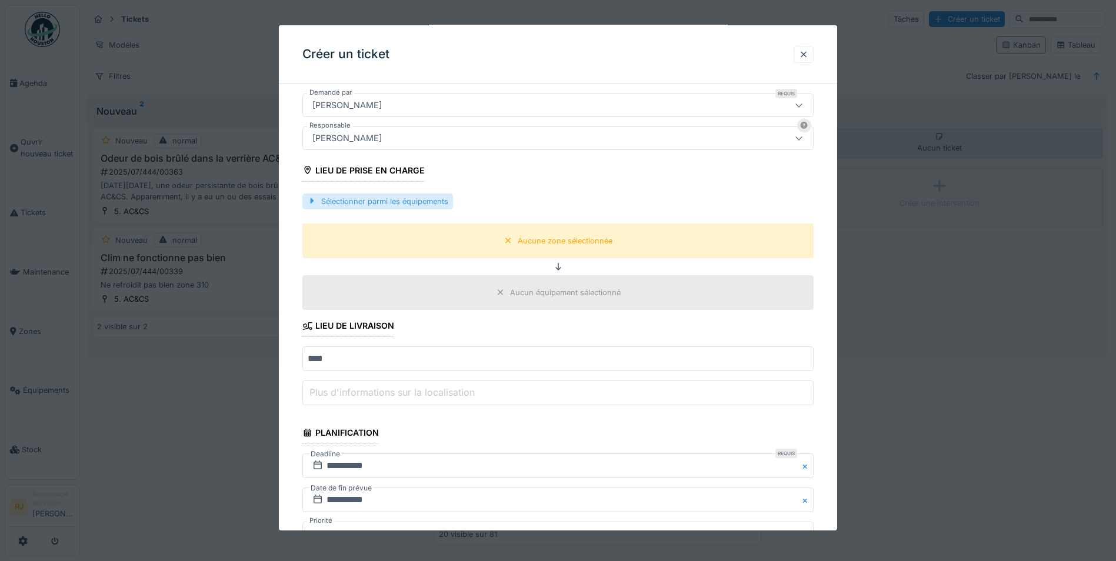
click at [374, 205] on div "Sélectionner parmi les équipements" at bounding box center [377, 202] width 151 height 16
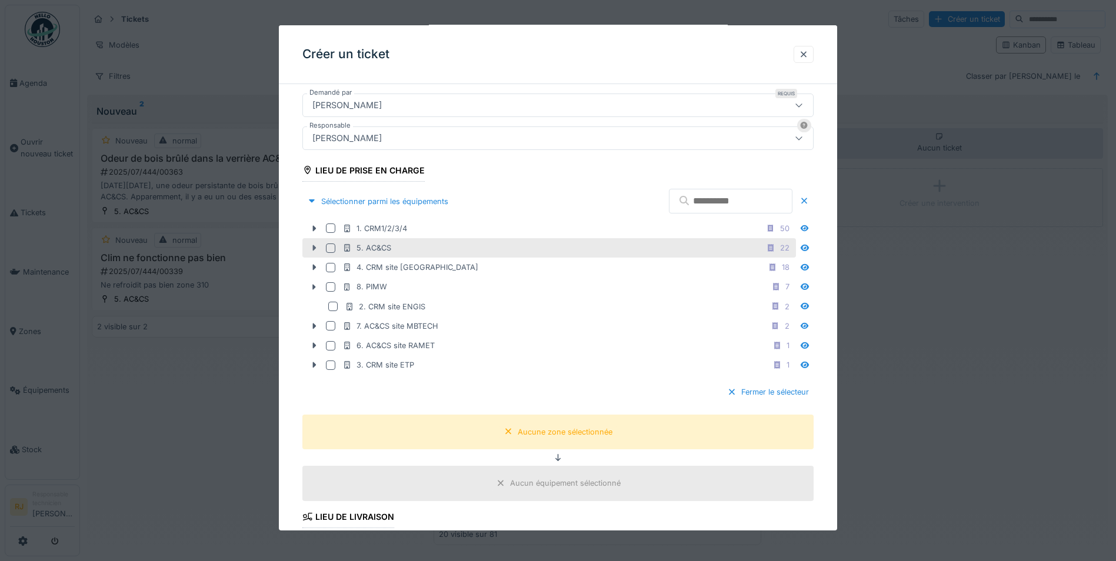
click at [313, 248] on icon at bounding box center [313, 248] width 9 height 8
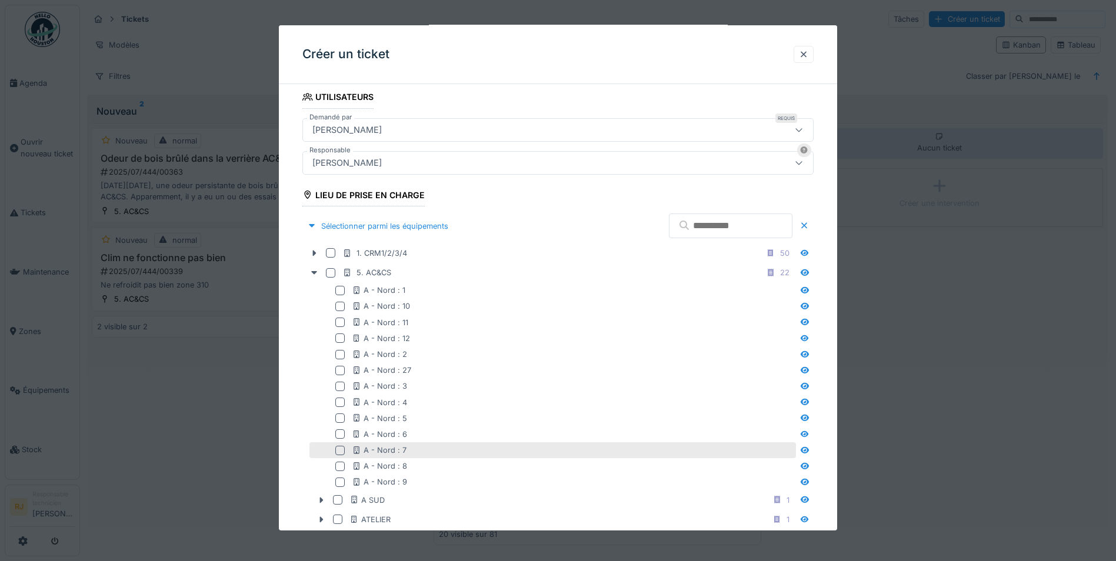
scroll to position [235, 0]
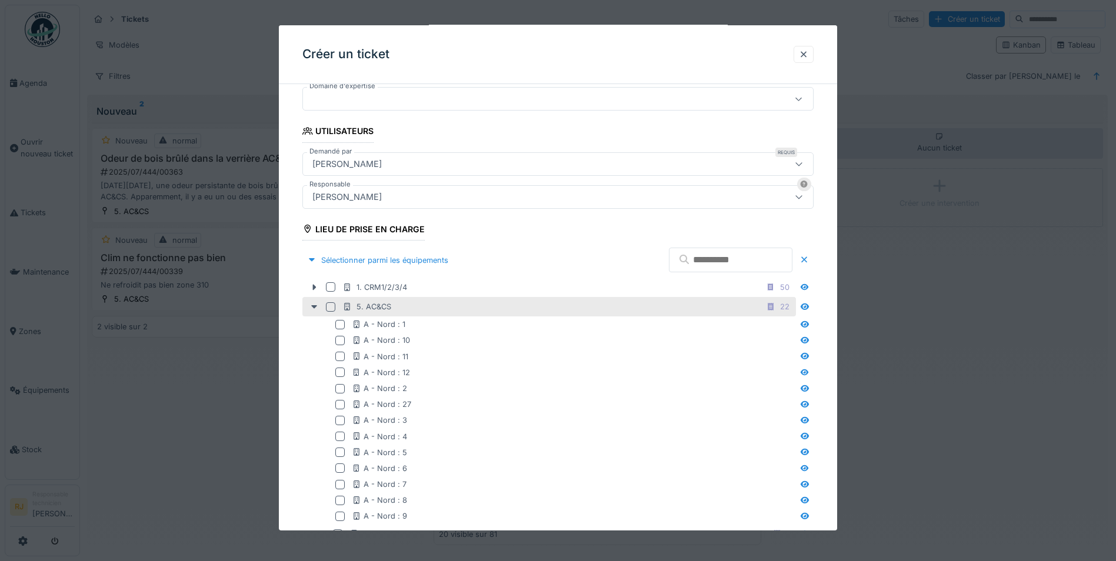
click at [375, 303] on div "5. AC&CS" at bounding box center [366, 306] width 49 height 11
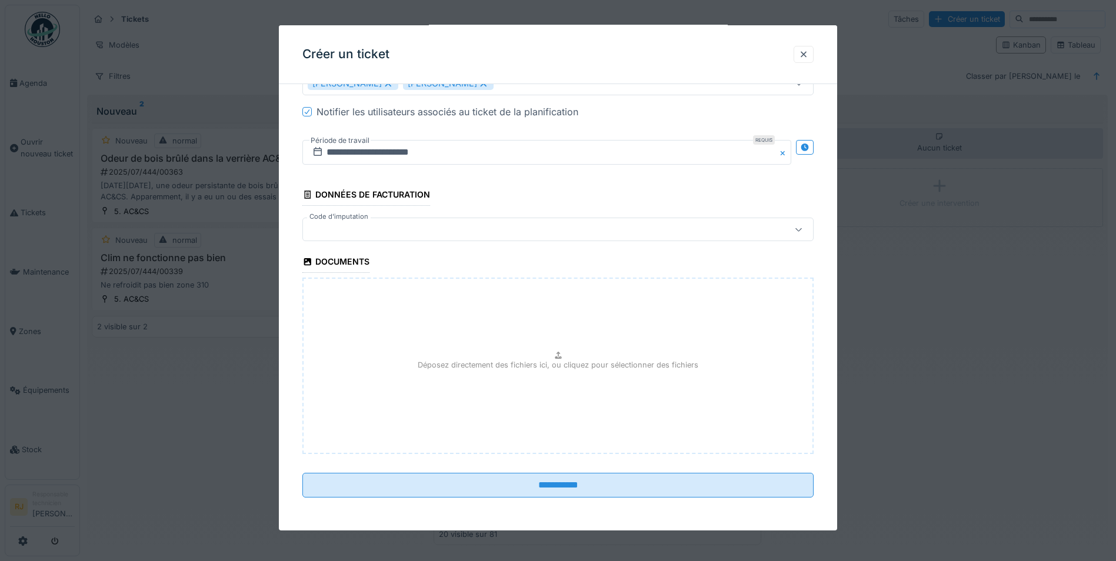
scroll to position [7, 0]
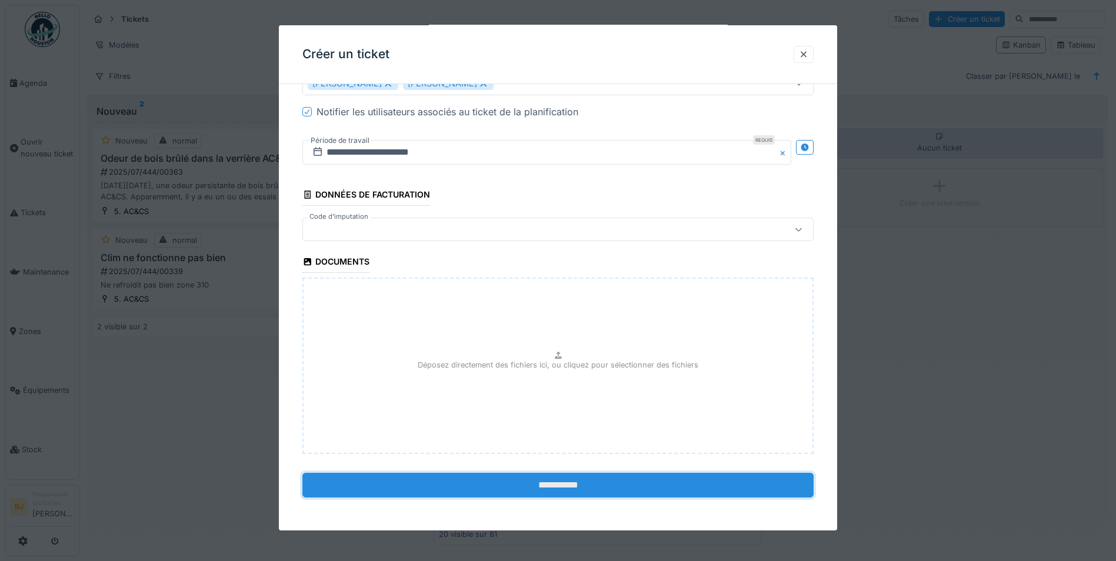
click at [603, 477] on input "**********" at bounding box center [557, 485] width 511 height 25
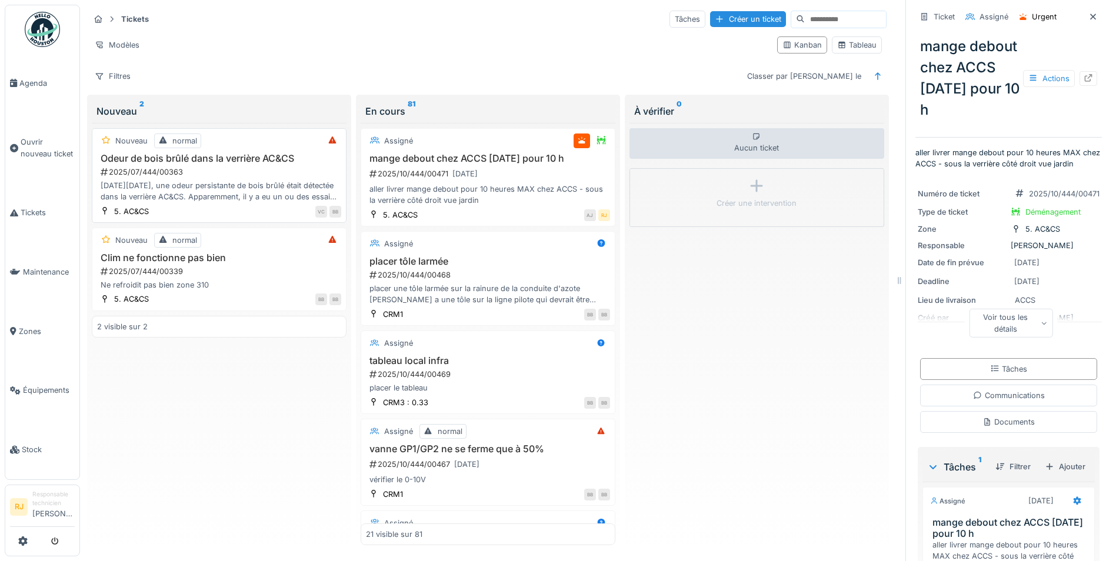
scroll to position [9, 0]
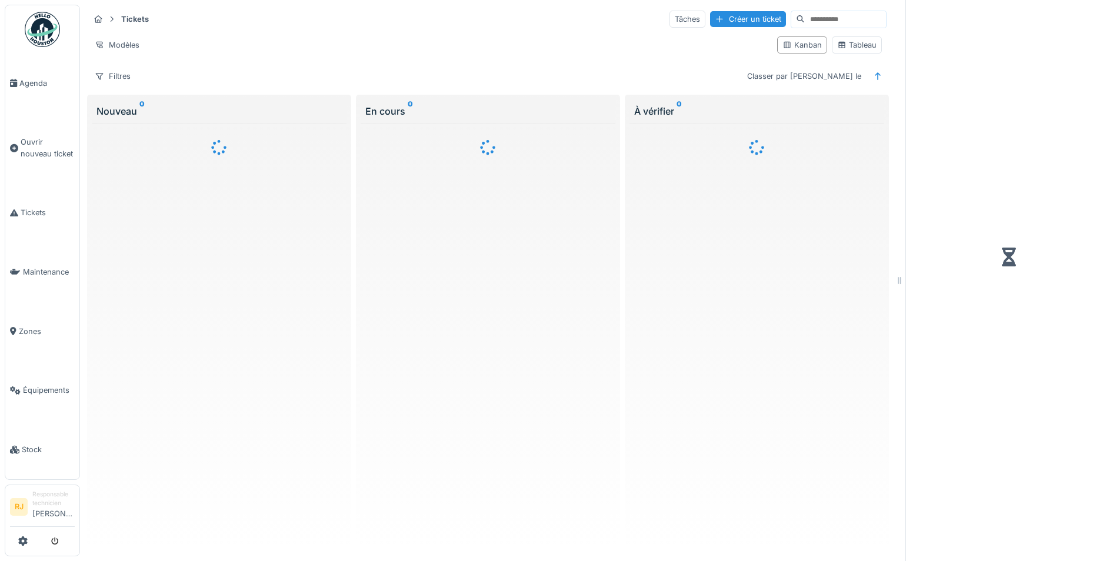
scroll to position [9, 0]
